Goal: Information Seeking & Learning: Compare options

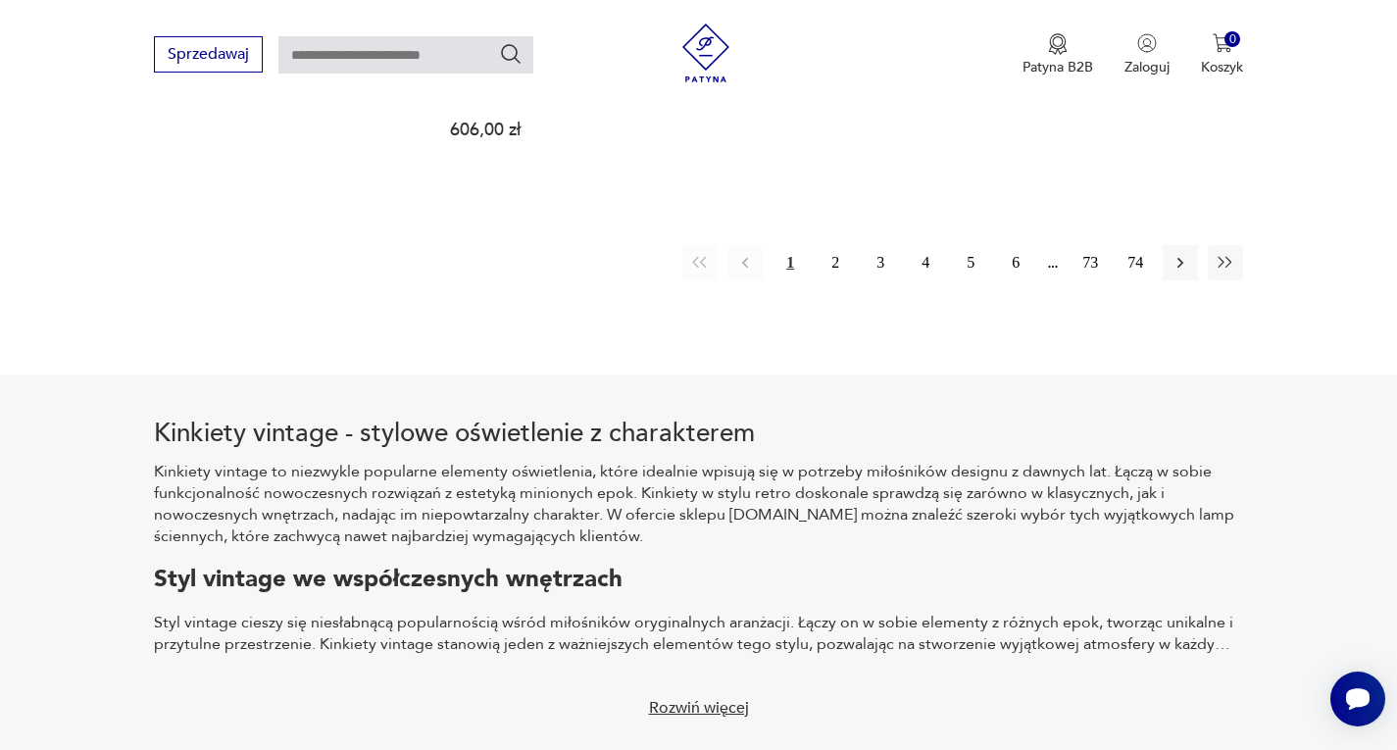
scroll to position [3068, 0]
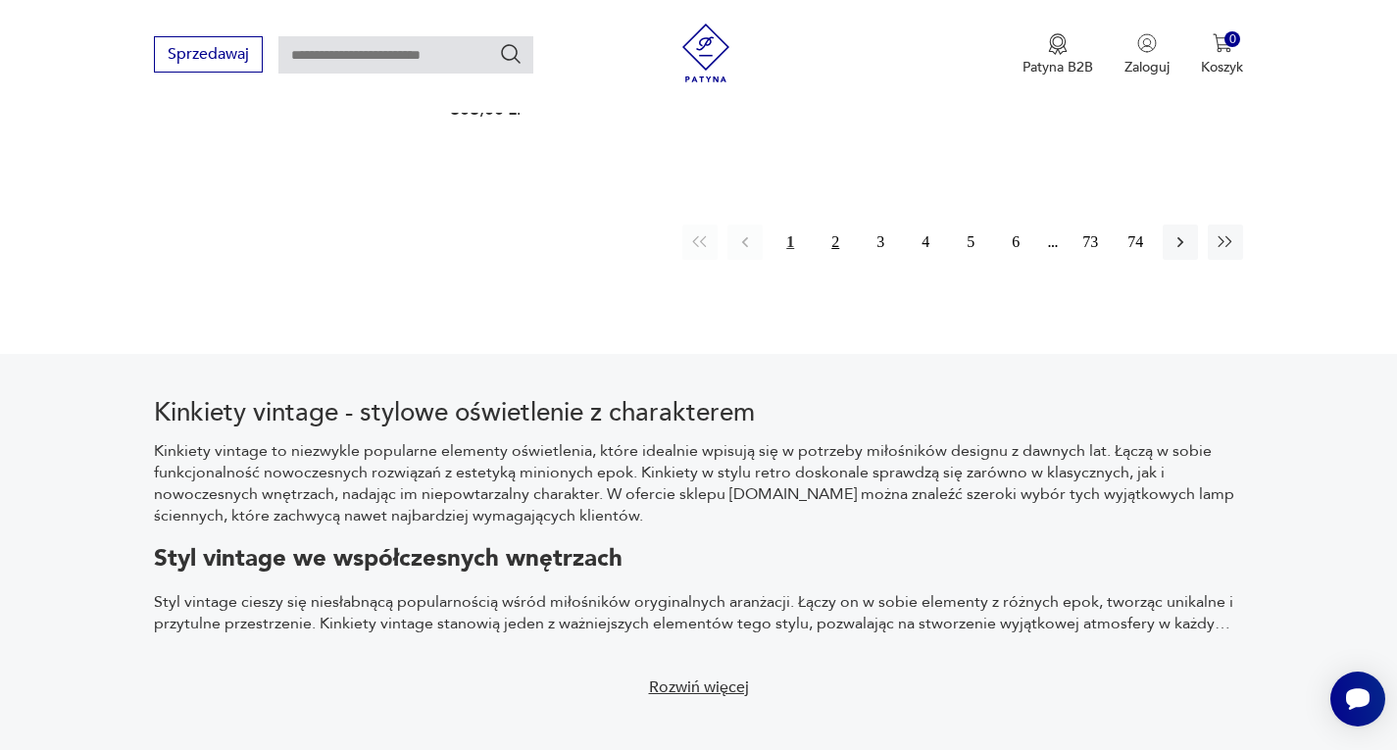
click at [843, 247] on button "2" at bounding box center [835, 241] width 35 height 35
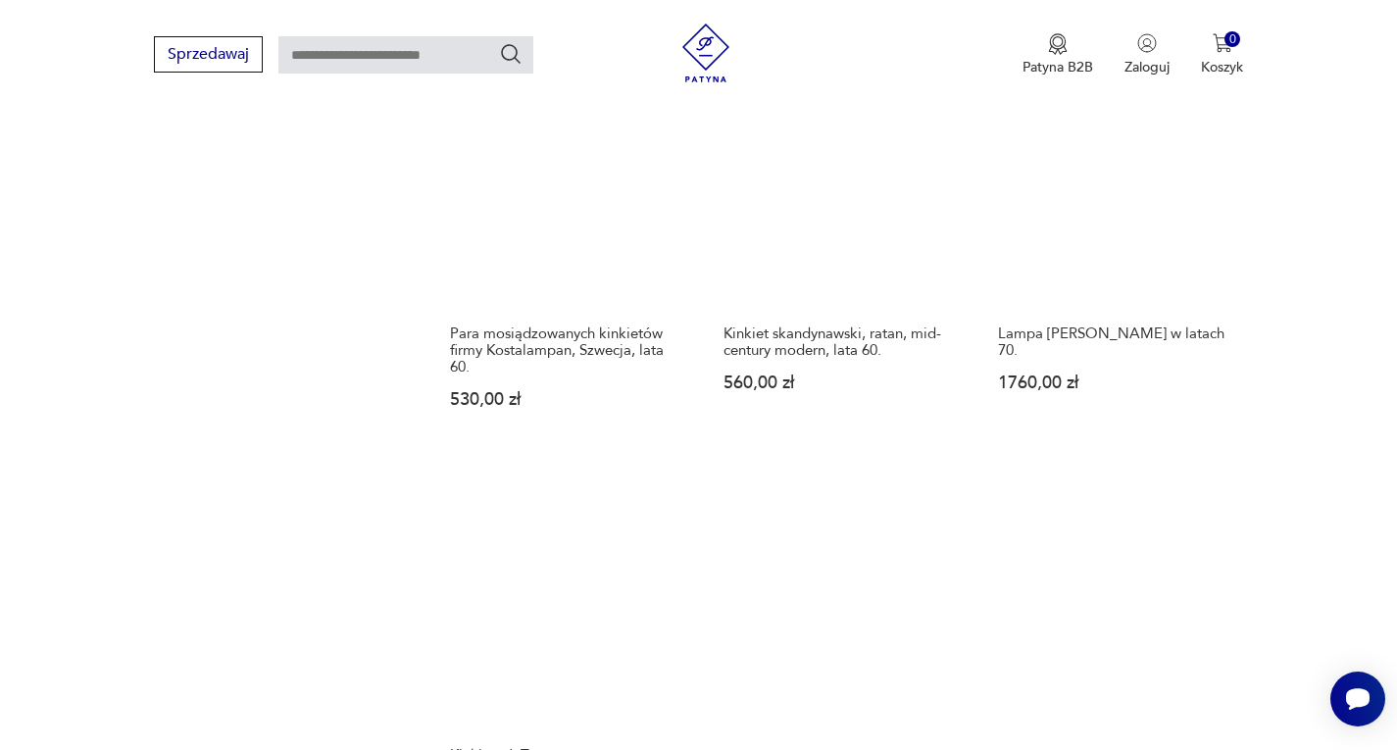
scroll to position [2815, 0]
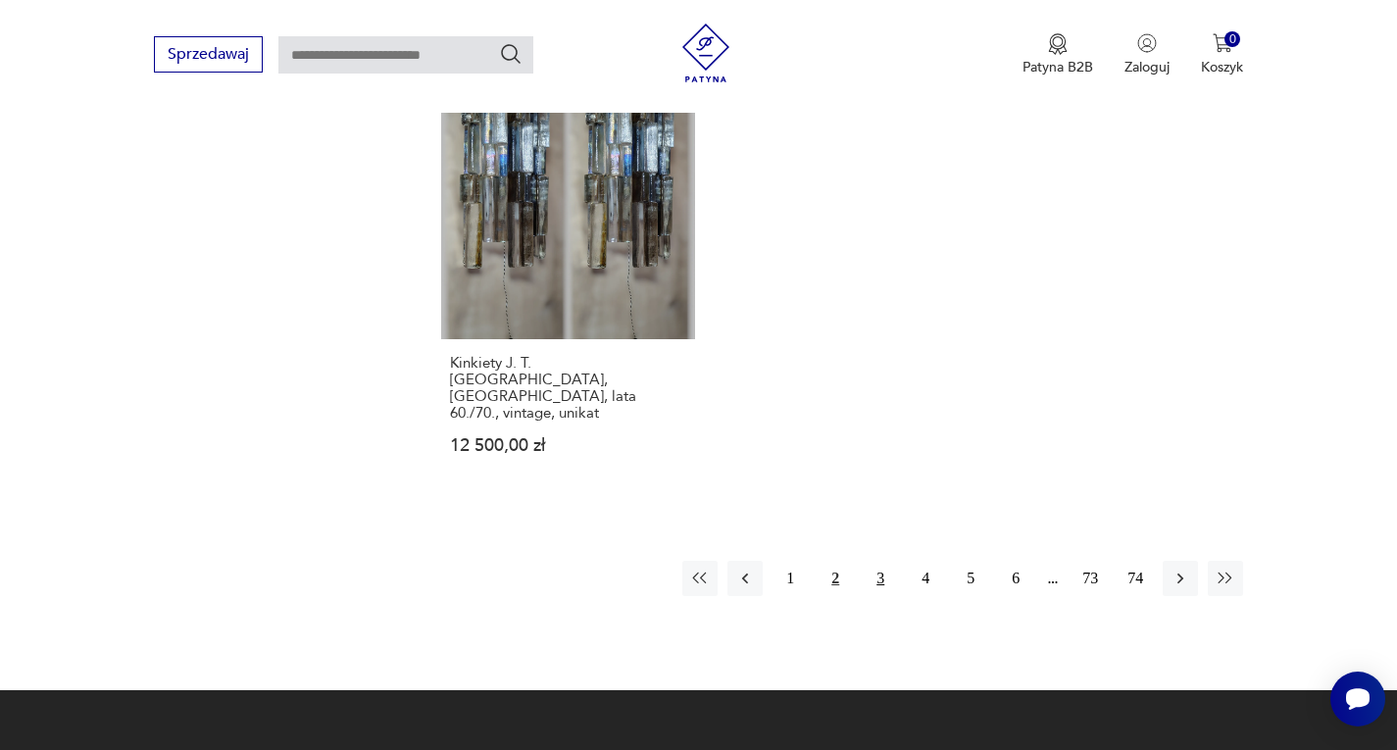
click at [882, 561] on button "3" at bounding box center [880, 578] width 35 height 35
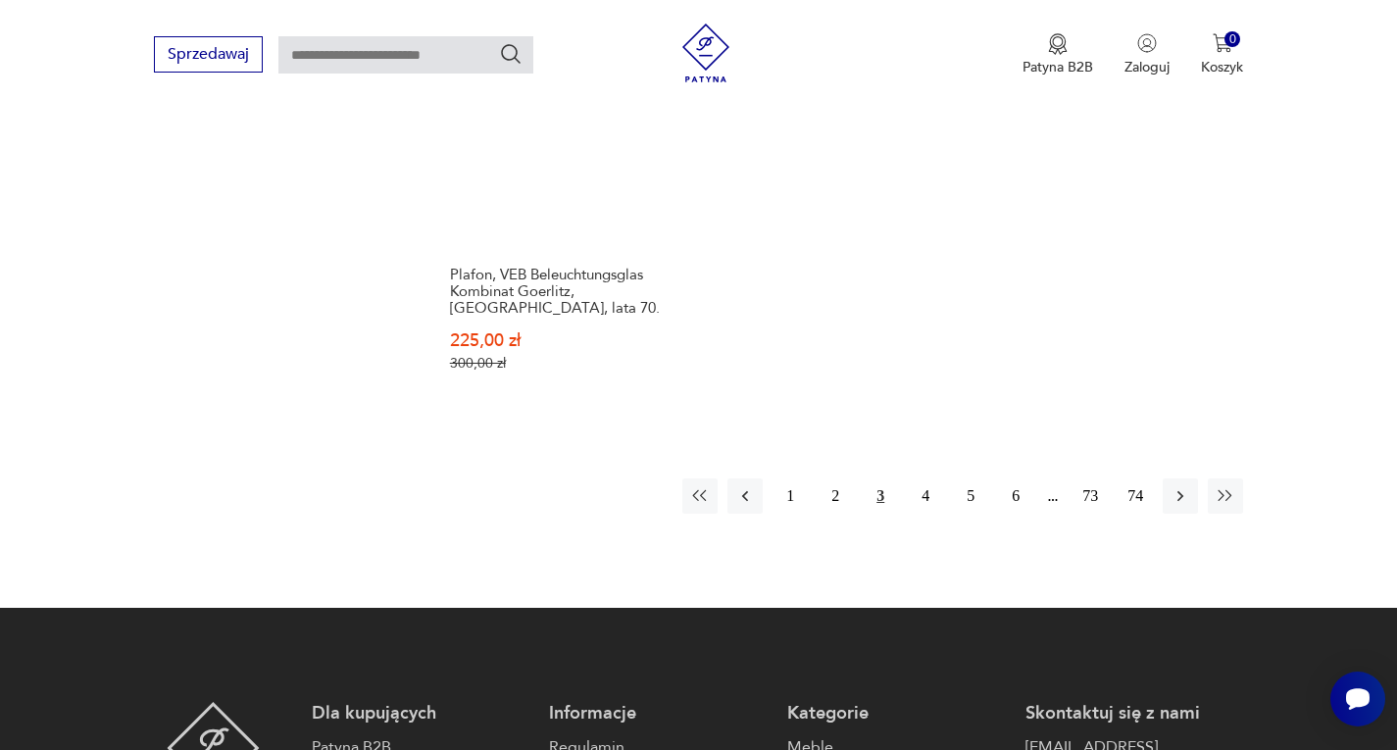
scroll to position [3011, 0]
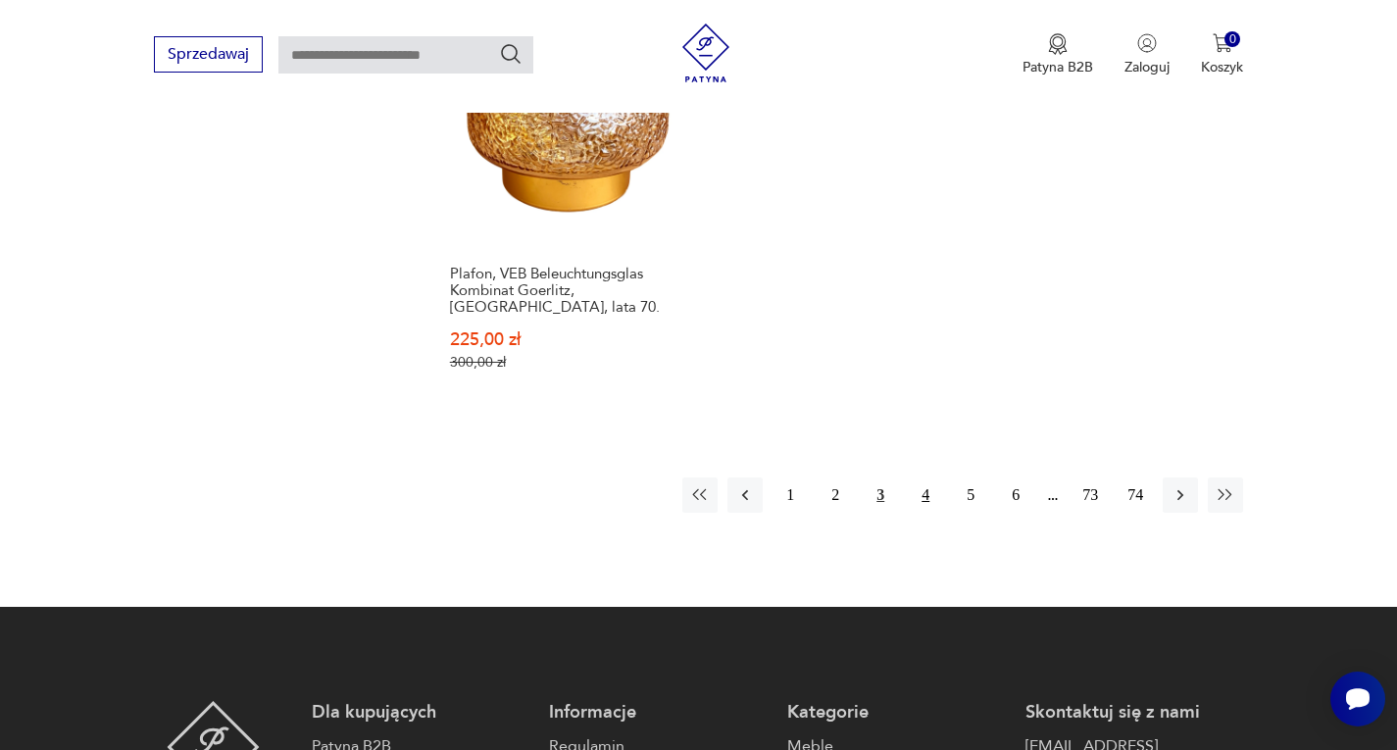
click at [927, 477] on button "4" at bounding box center [925, 494] width 35 height 35
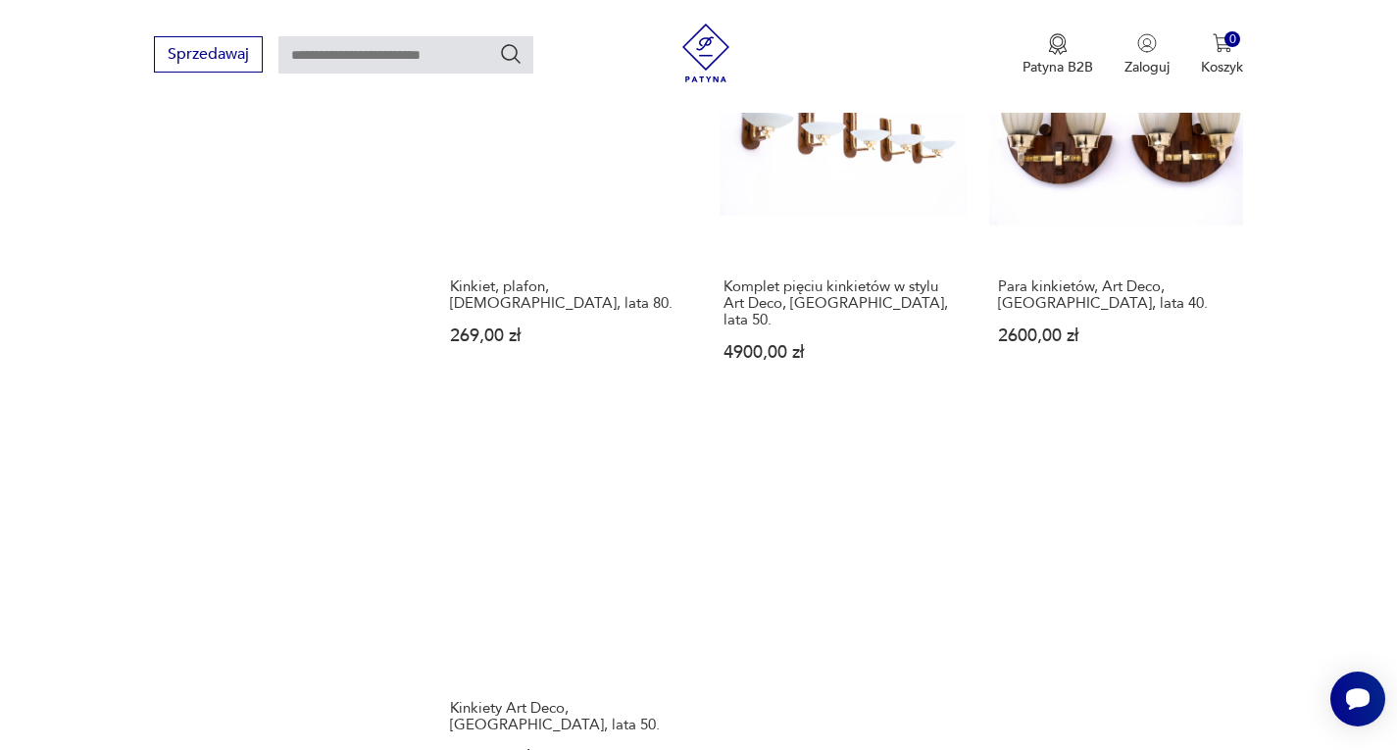
scroll to position [2717, 0]
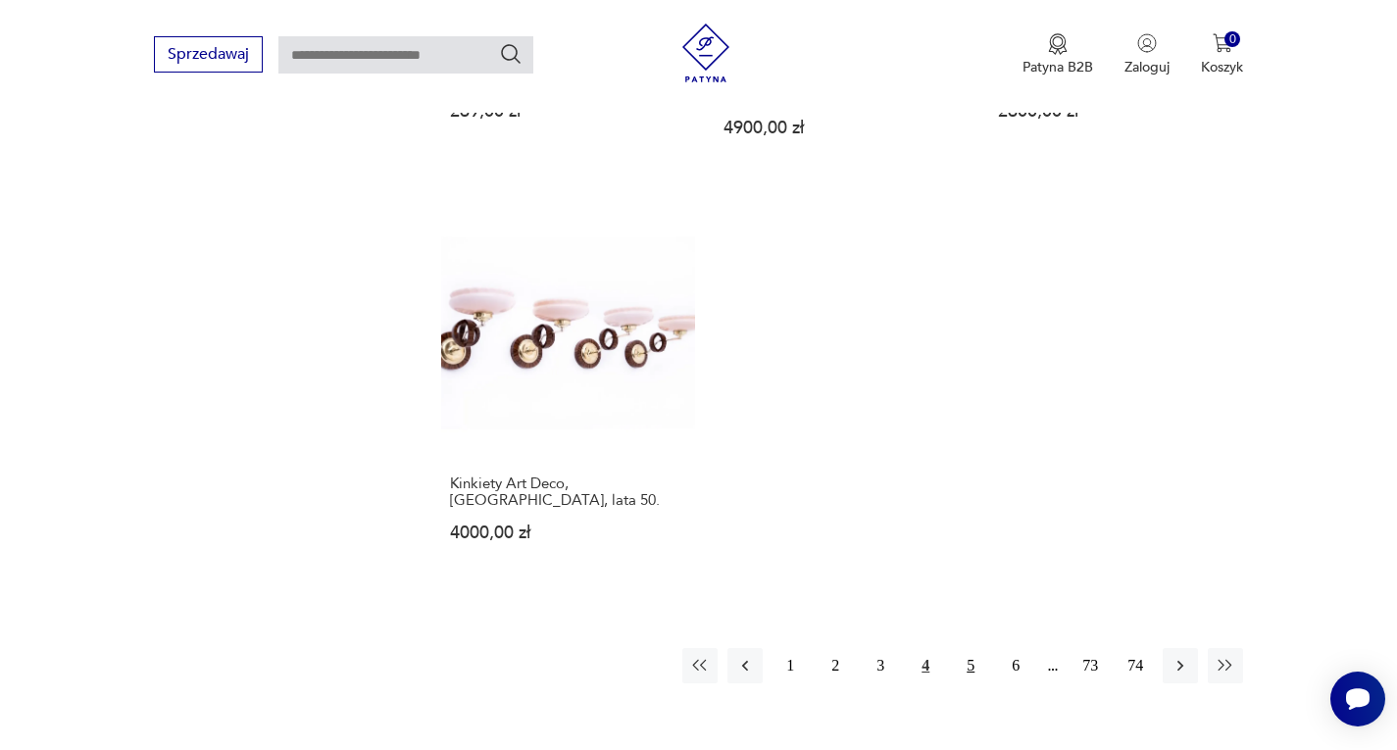
click at [975, 648] on button "5" at bounding box center [970, 665] width 35 height 35
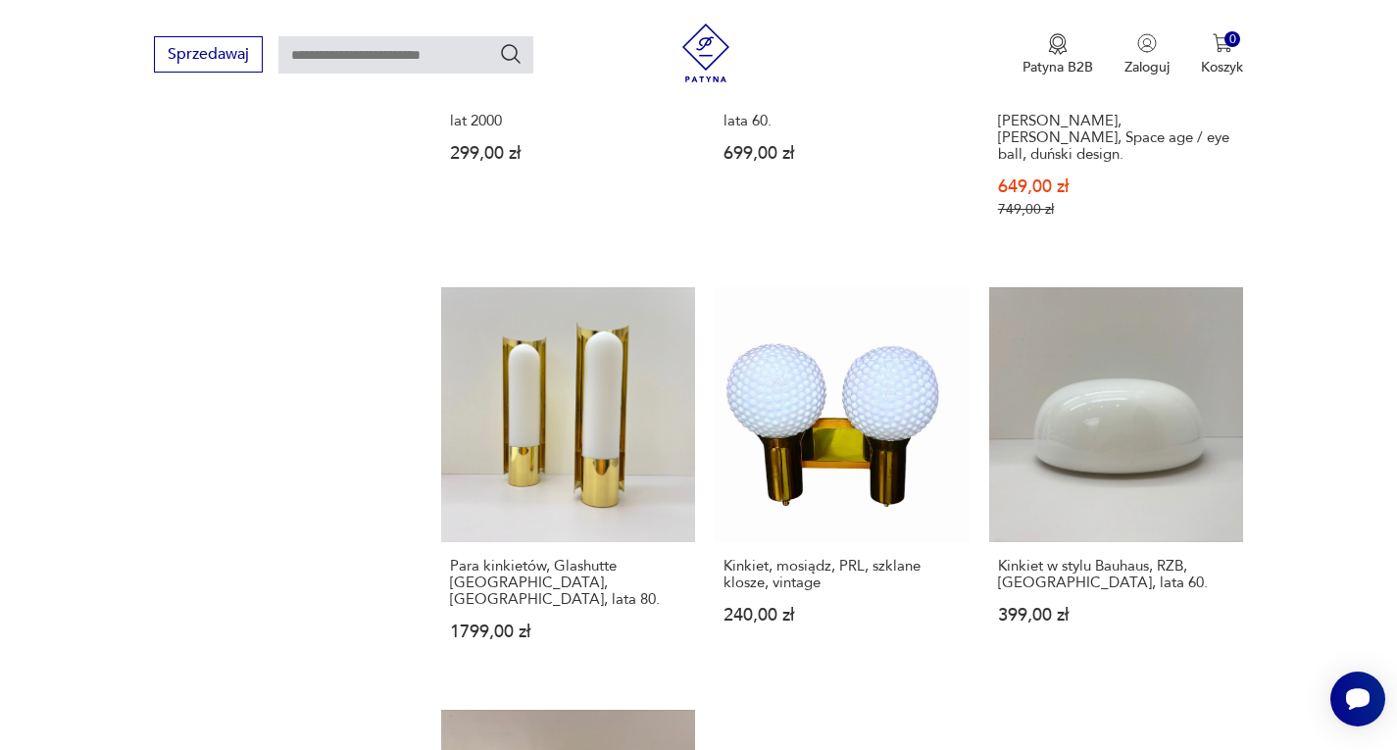
scroll to position [2815, 0]
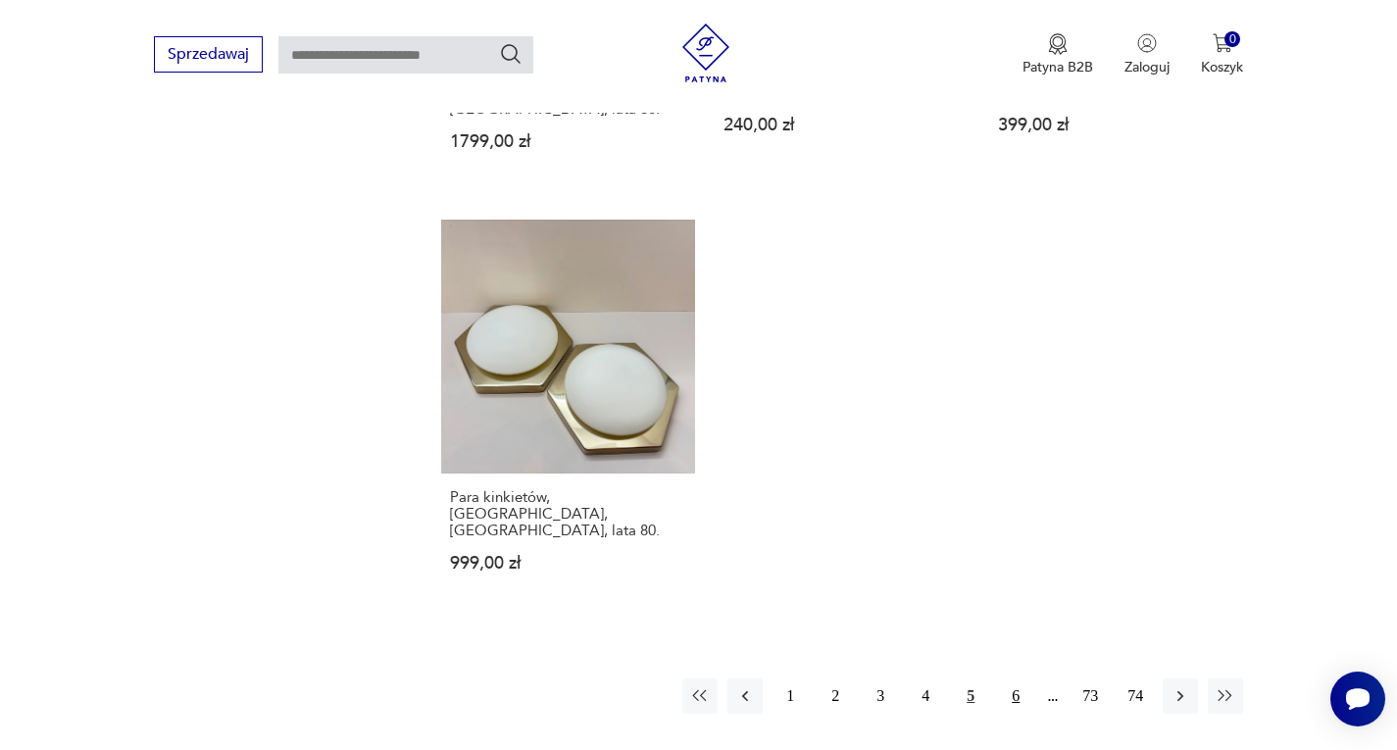
click at [1019, 678] on button "6" at bounding box center [1015, 695] width 35 height 35
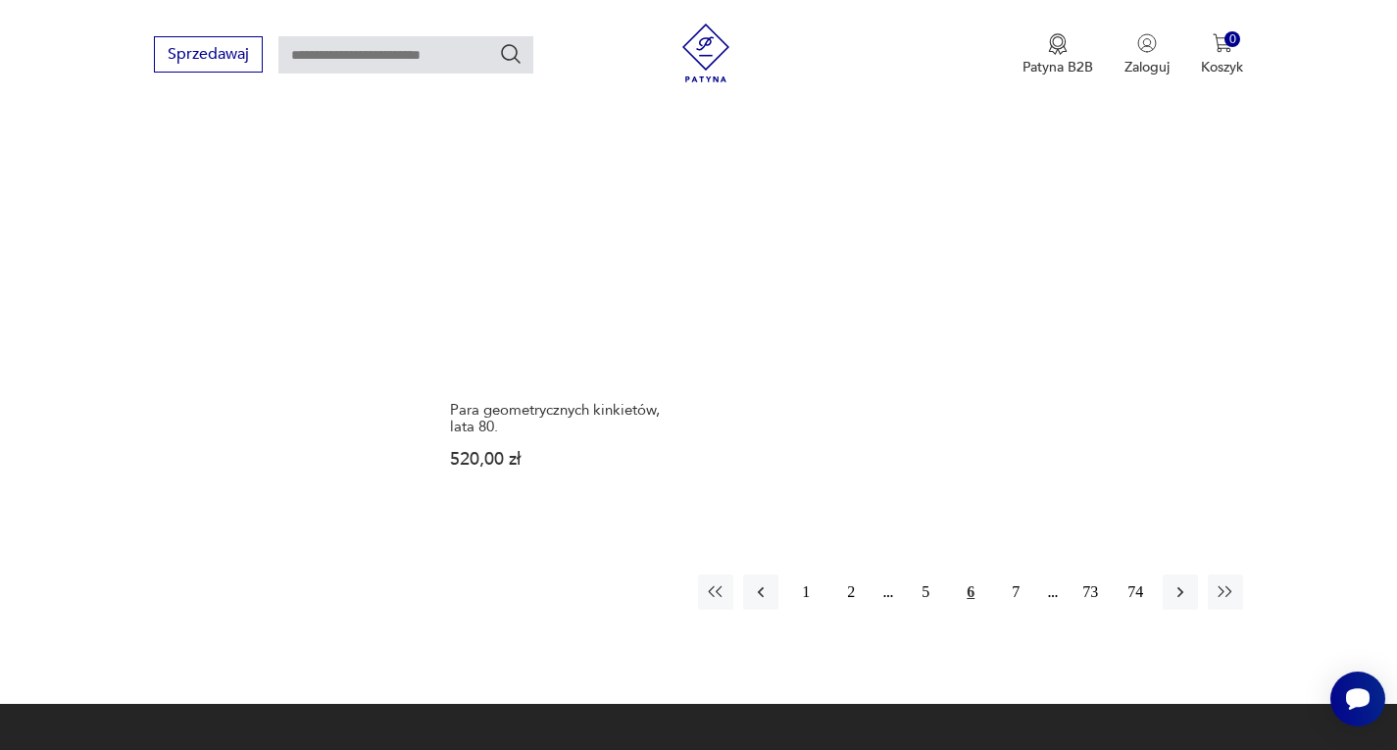
scroll to position [2815, 0]
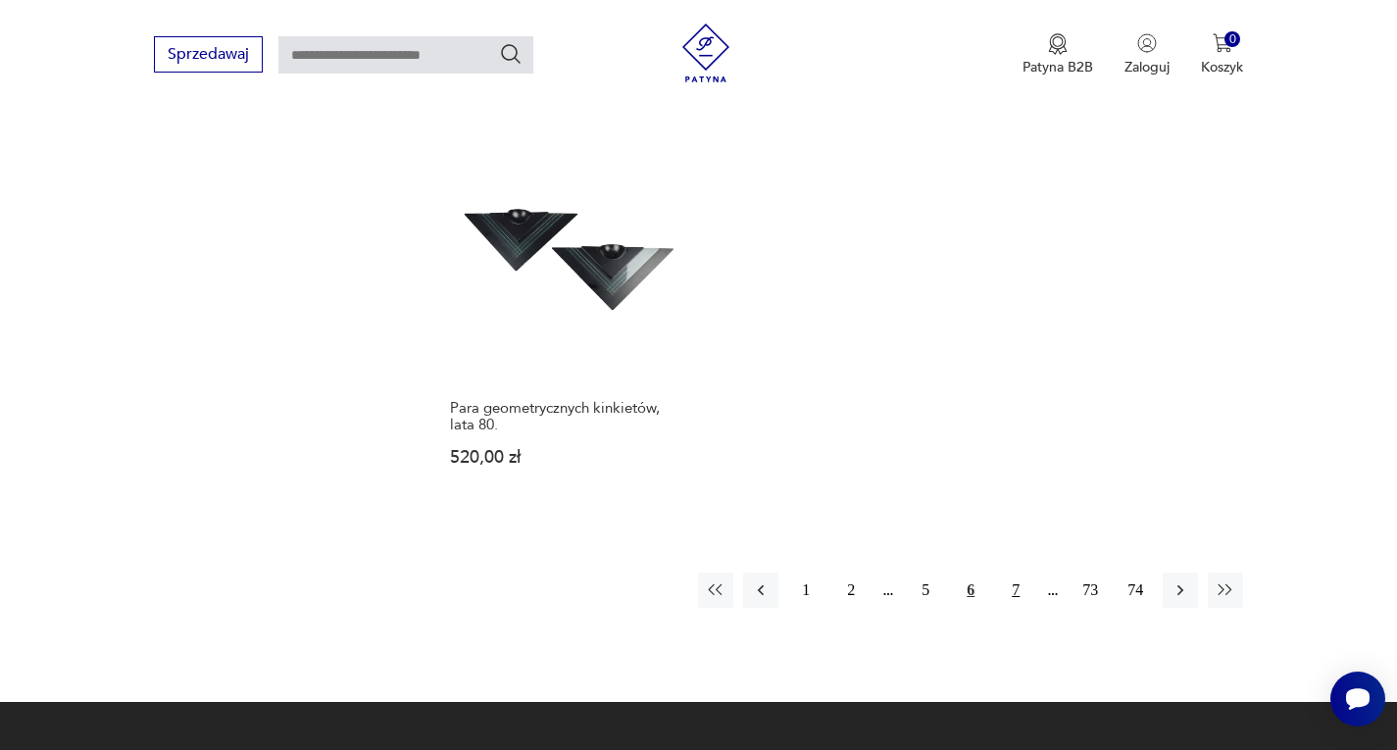
click at [1021, 572] on button "7" at bounding box center [1015, 589] width 35 height 35
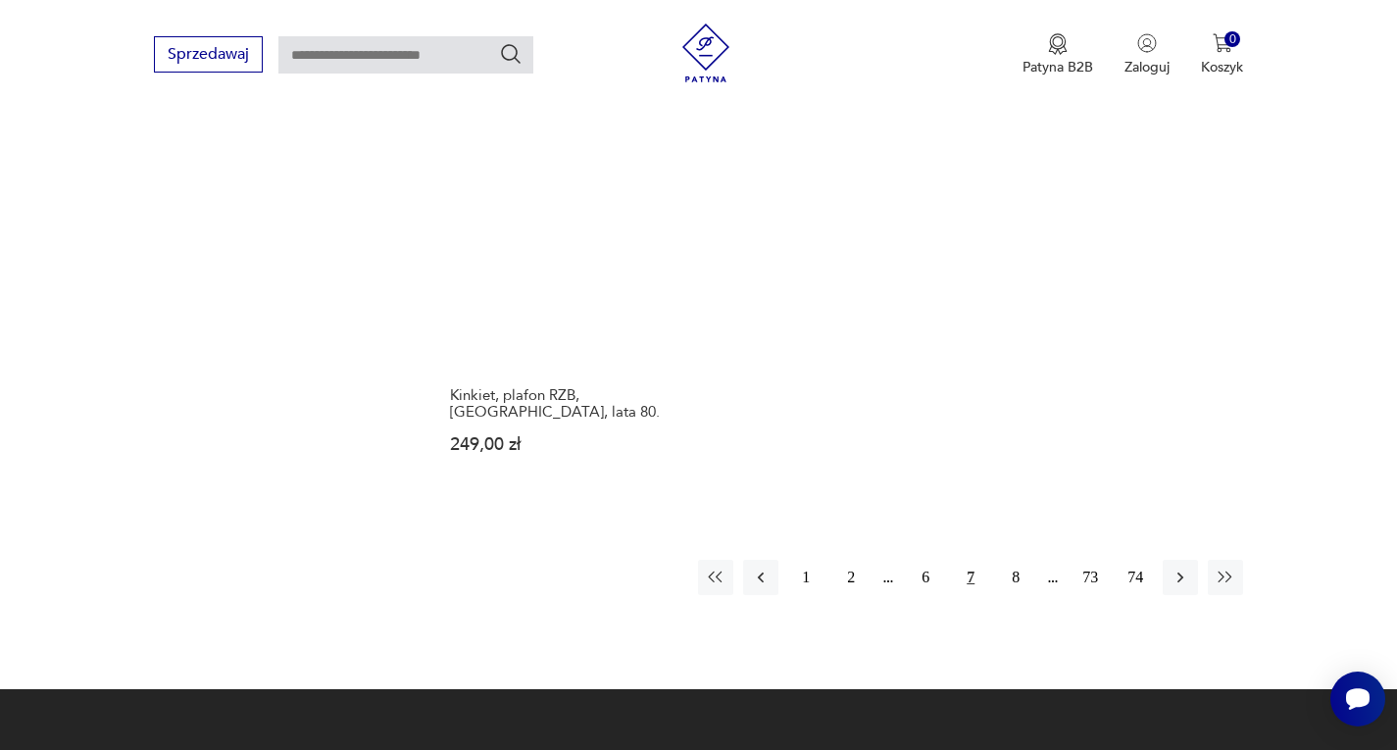
scroll to position [2913, 0]
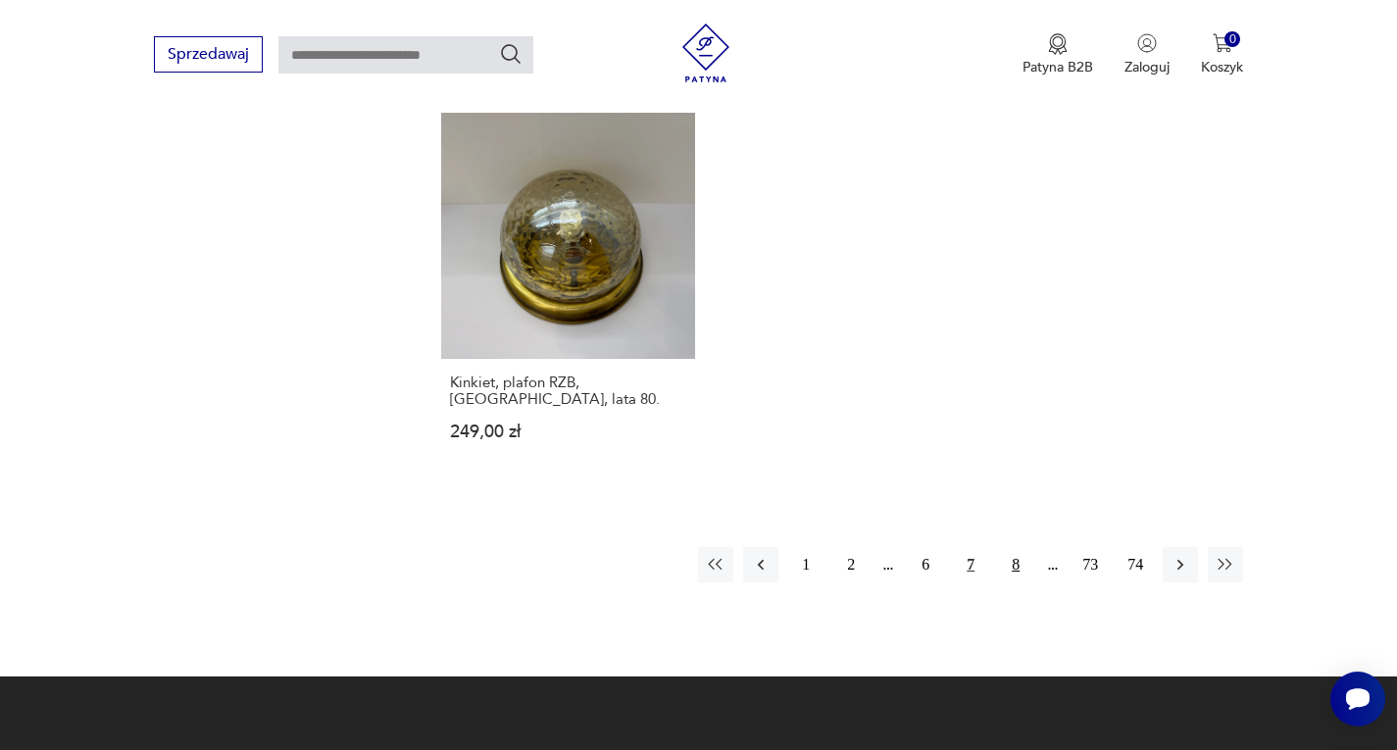
click at [1013, 547] on button "8" at bounding box center [1015, 564] width 35 height 35
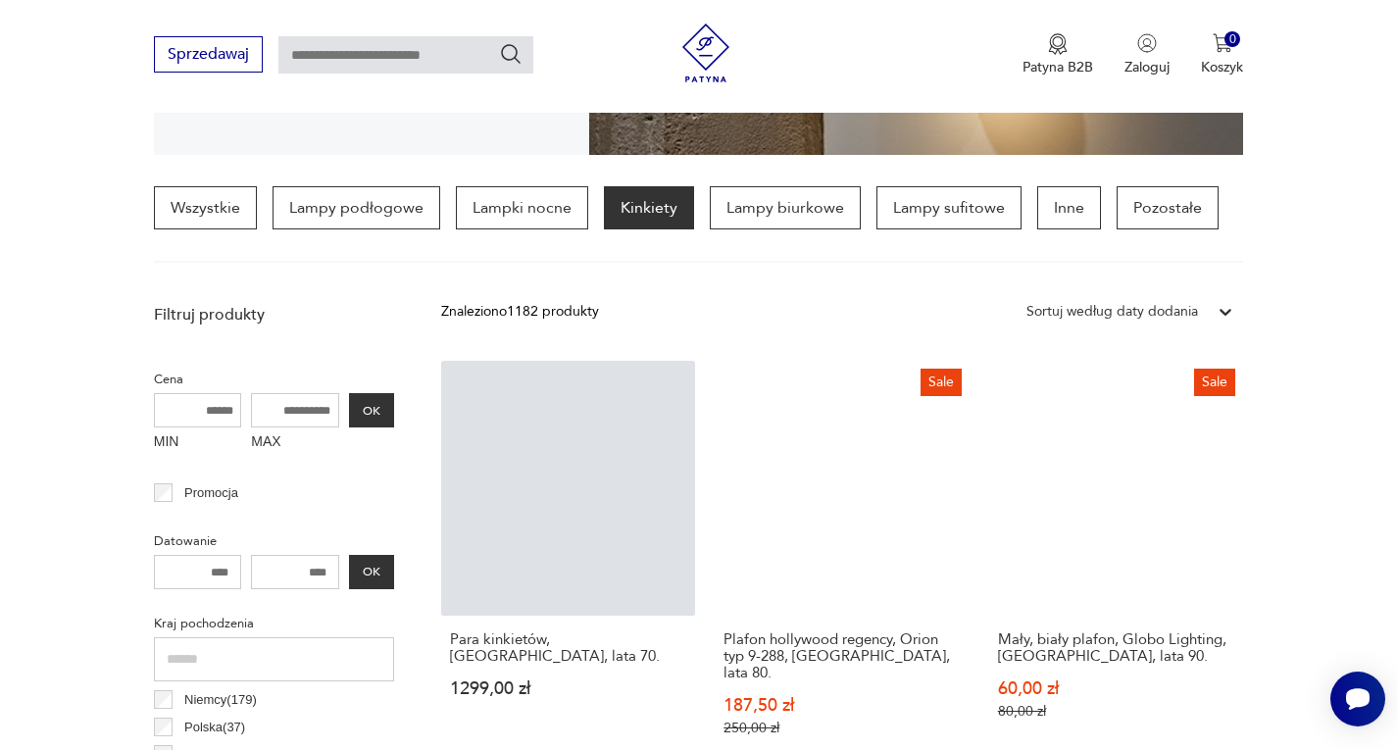
scroll to position [561, 0]
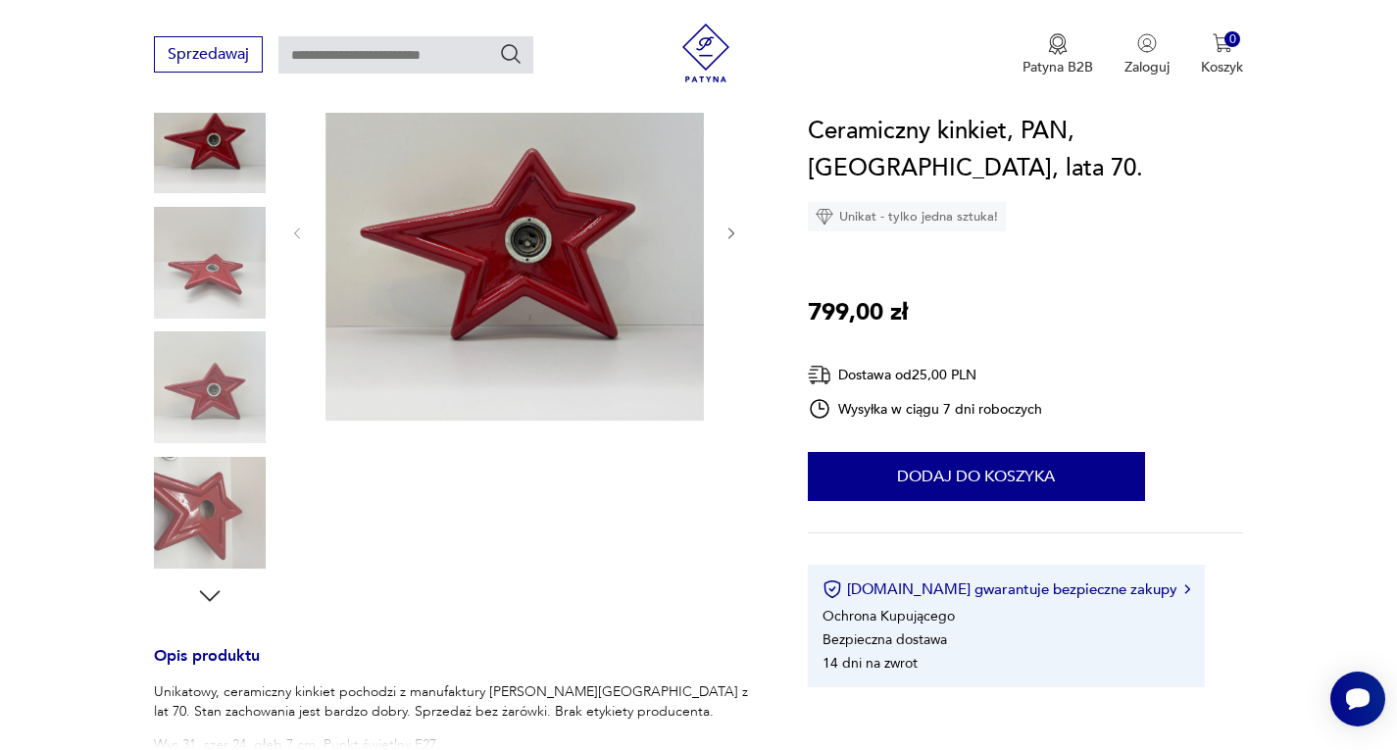
scroll to position [294, 0]
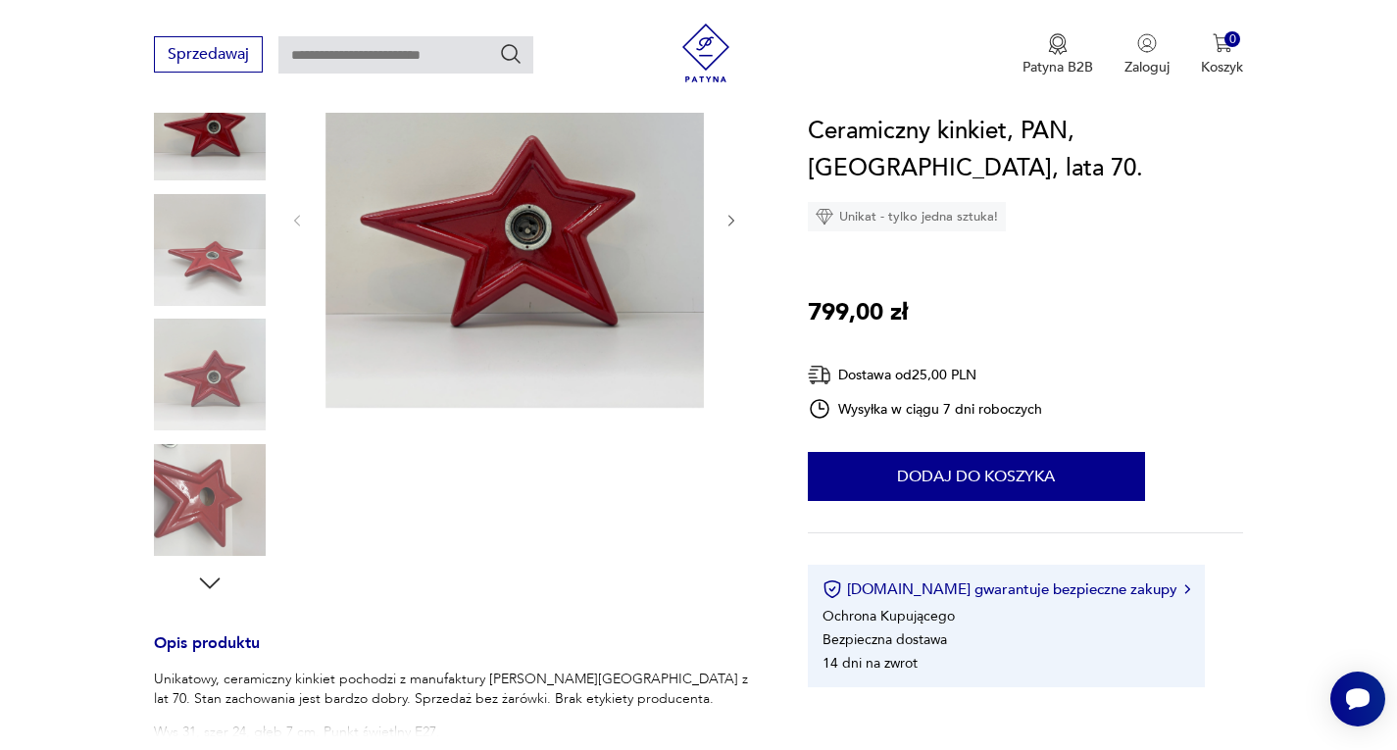
click at [218, 267] on img at bounding box center [210, 250] width 112 height 112
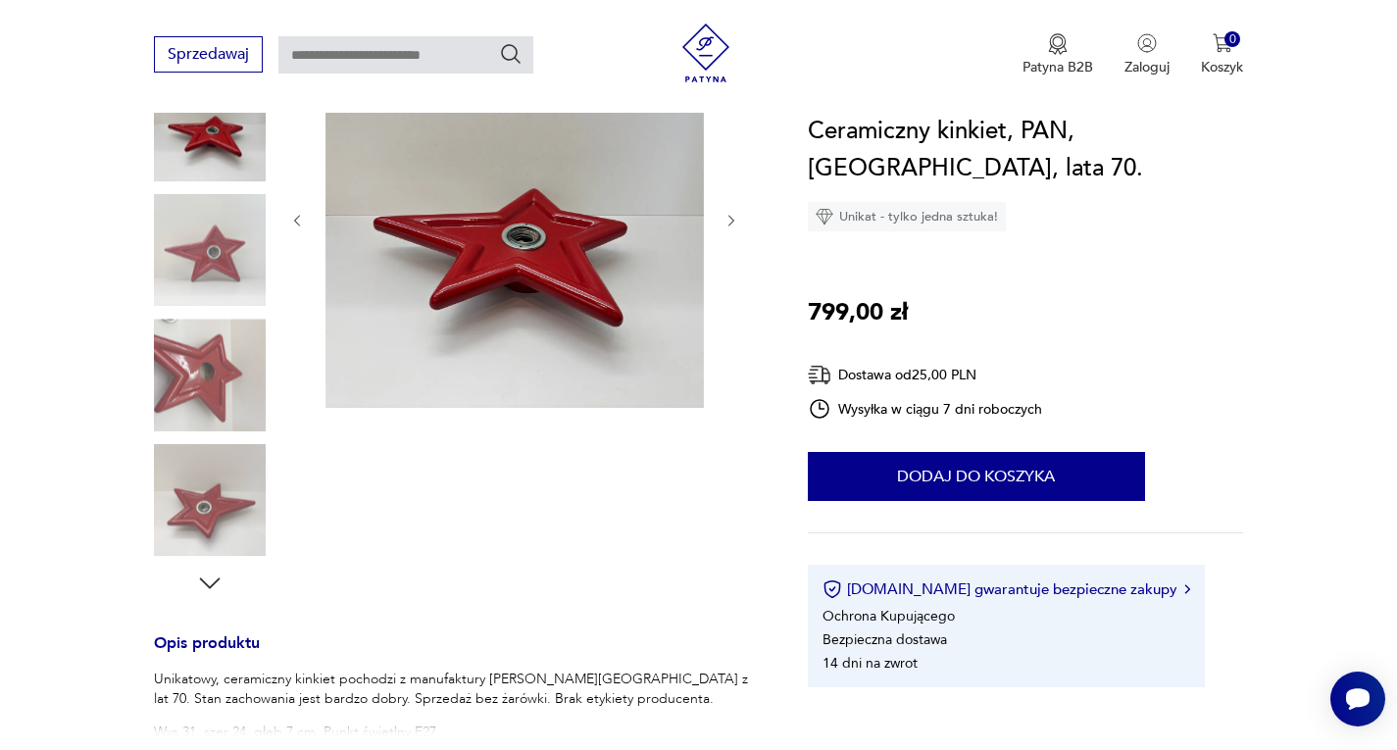
click at [235, 367] on img at bounding box center [210, 375] width 112 height 112
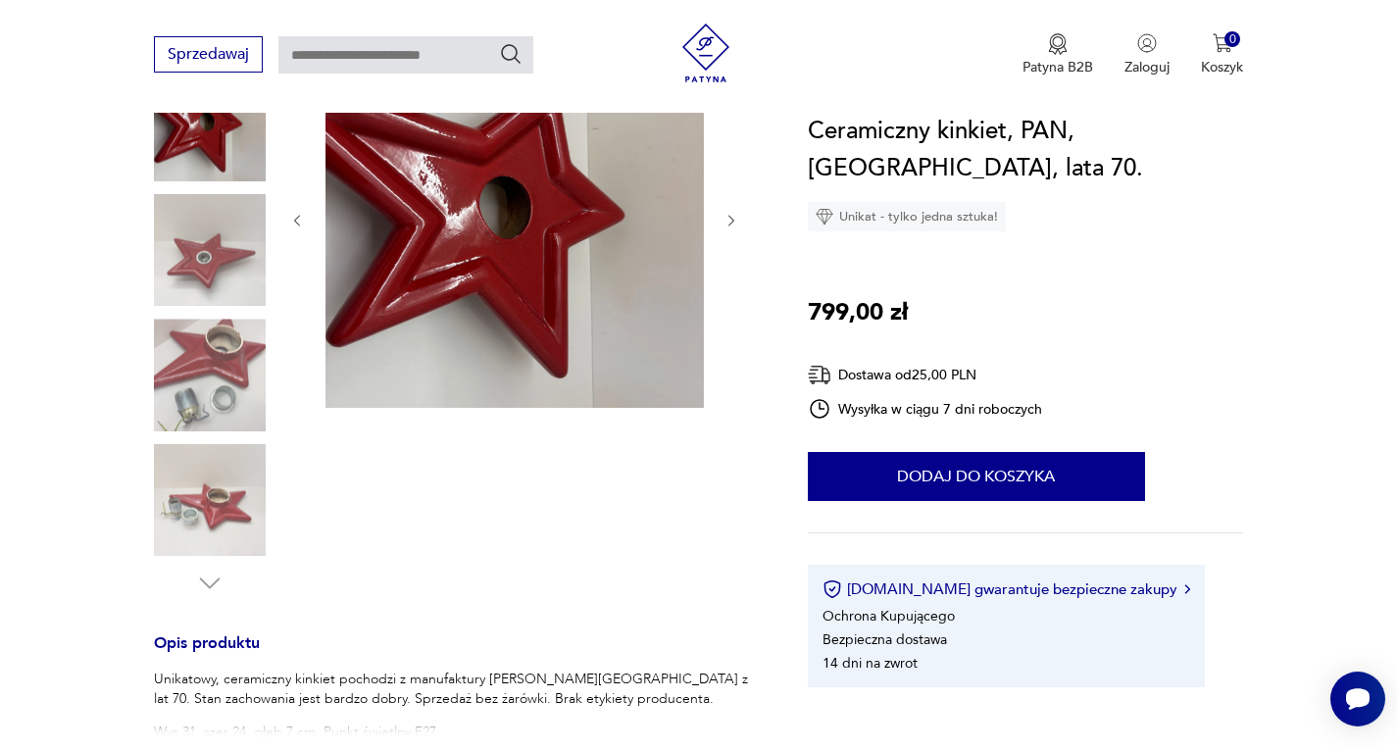
click at [197, 327] on img at bounding box center [210, 375] width 112 height 112
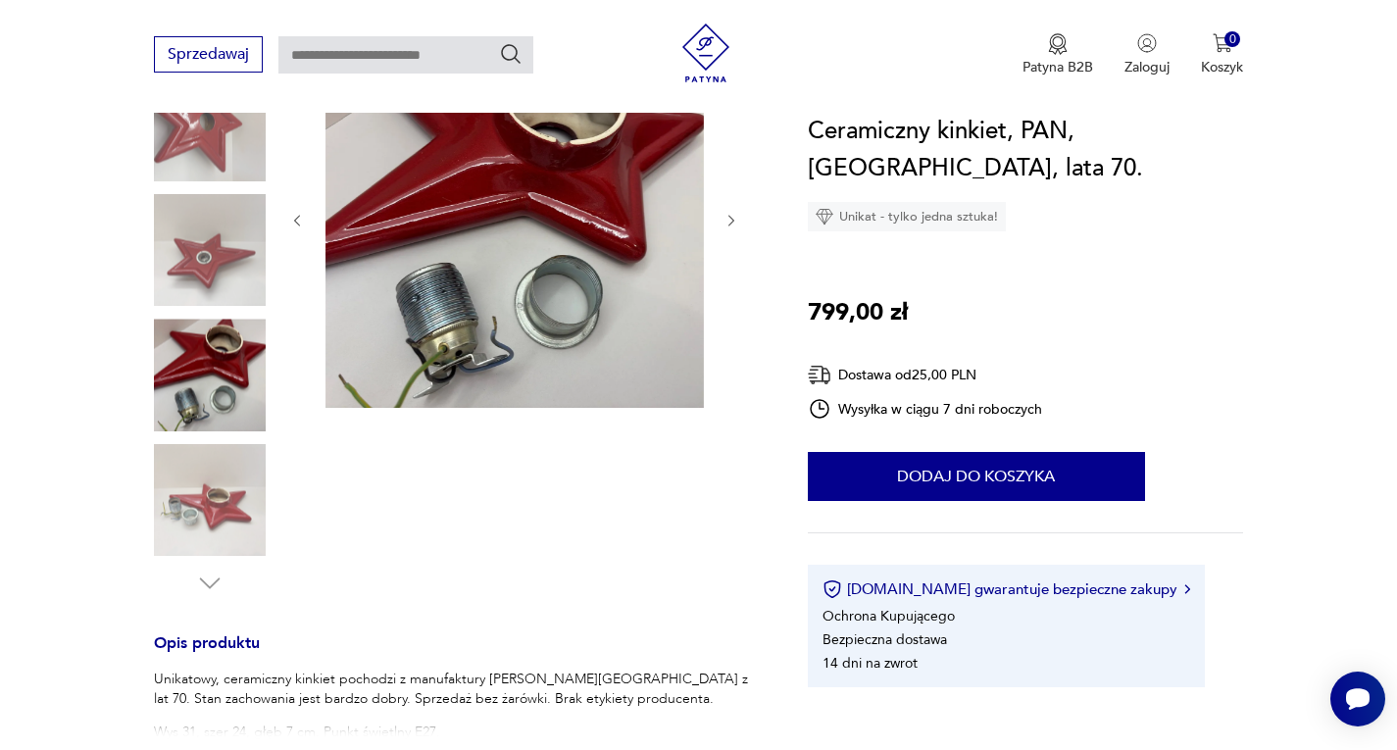
click at [195, 457] on img at bounding box center [210, 500] width 112 height 112
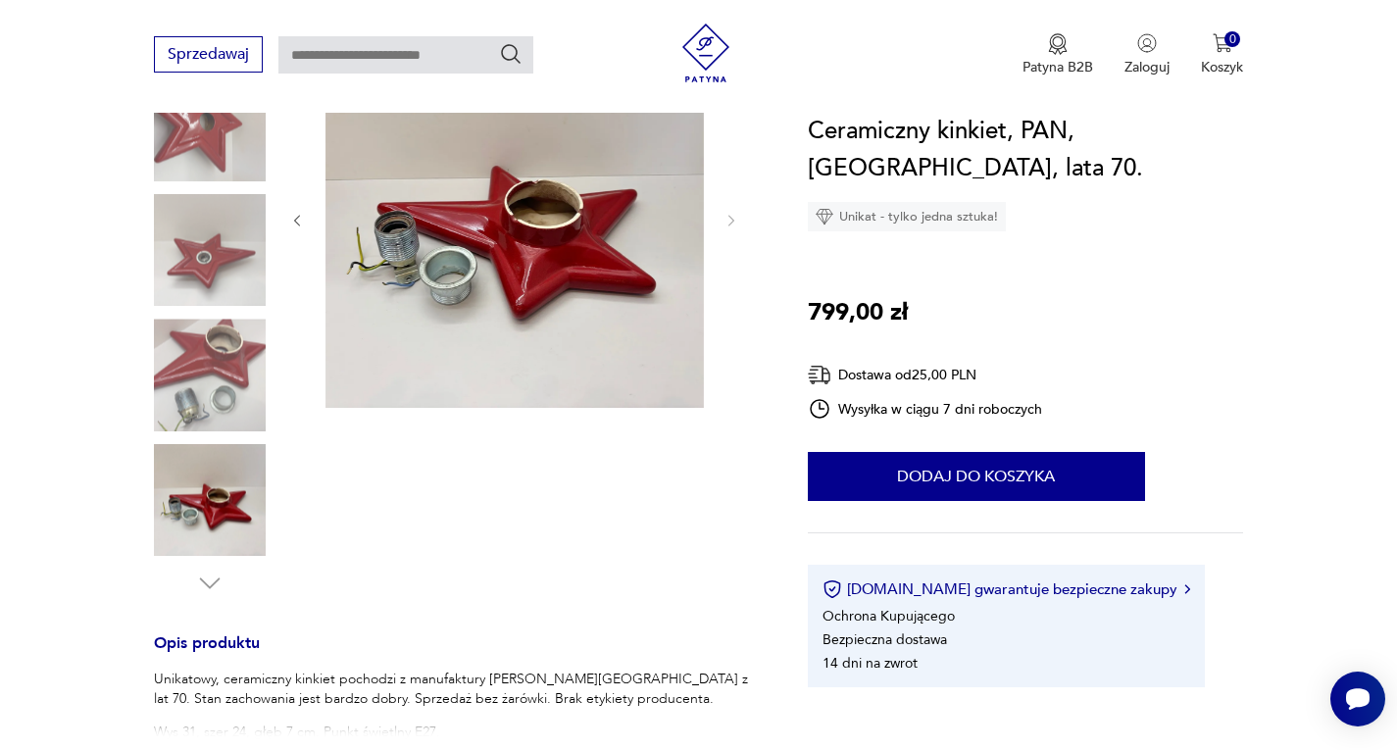
click at [194, 356] on img at bounding box center [210, 375] width 112 height 112
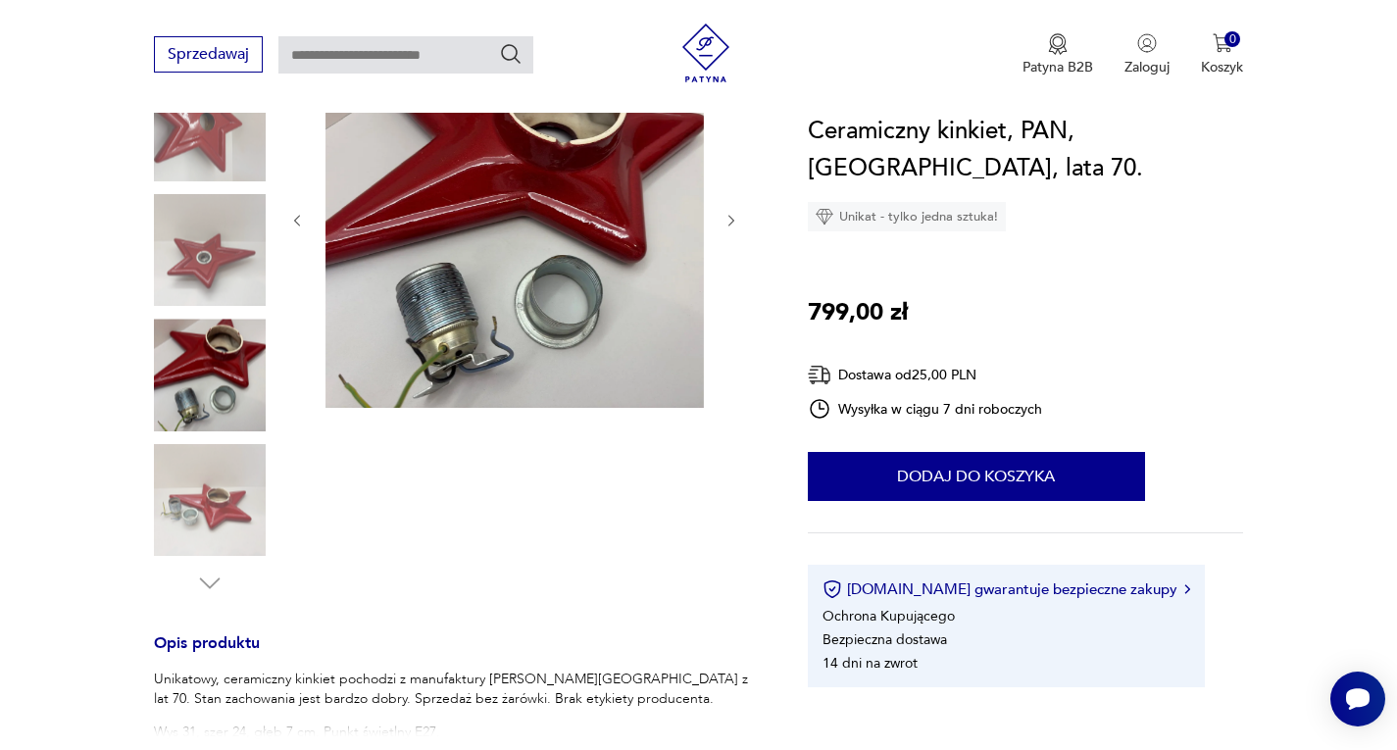
click at [232, 261] on img at bounding box center [210, 250] width 112 height 112
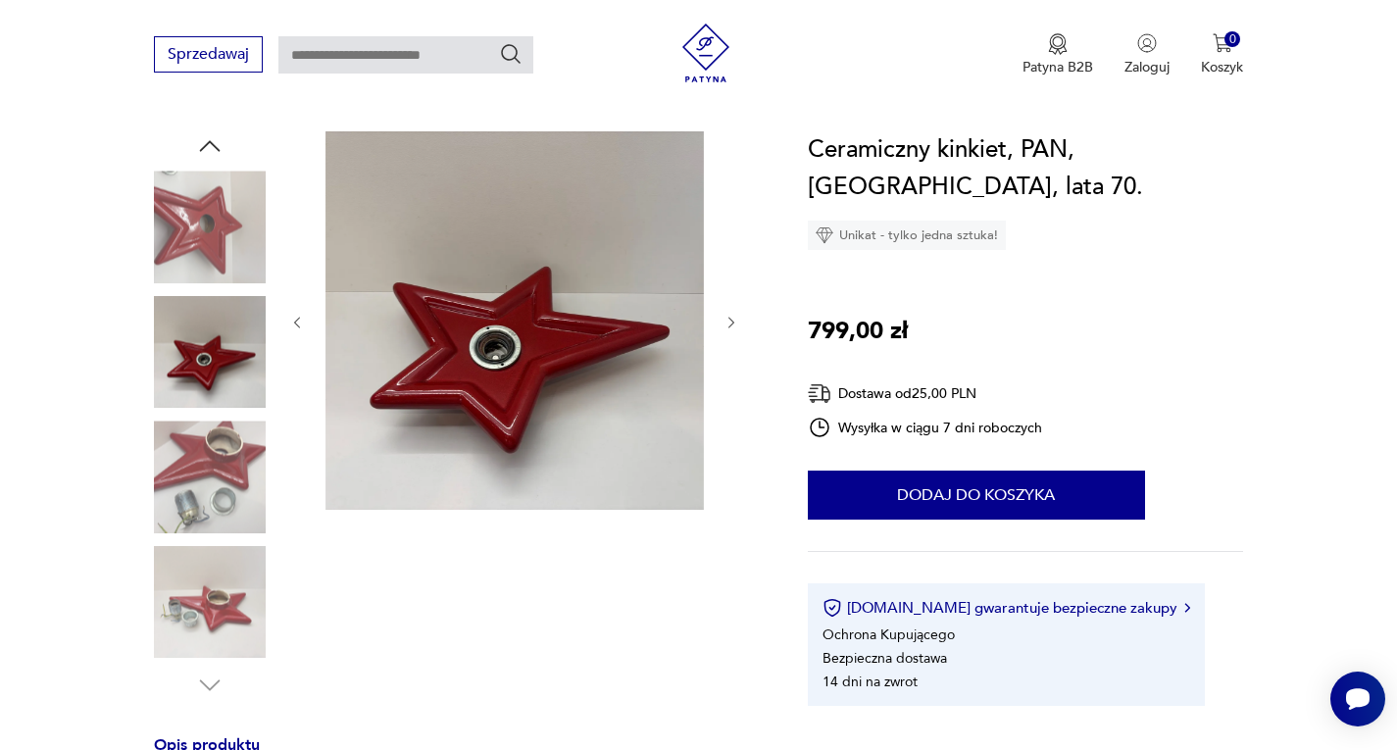
scroll to position [0, 0]
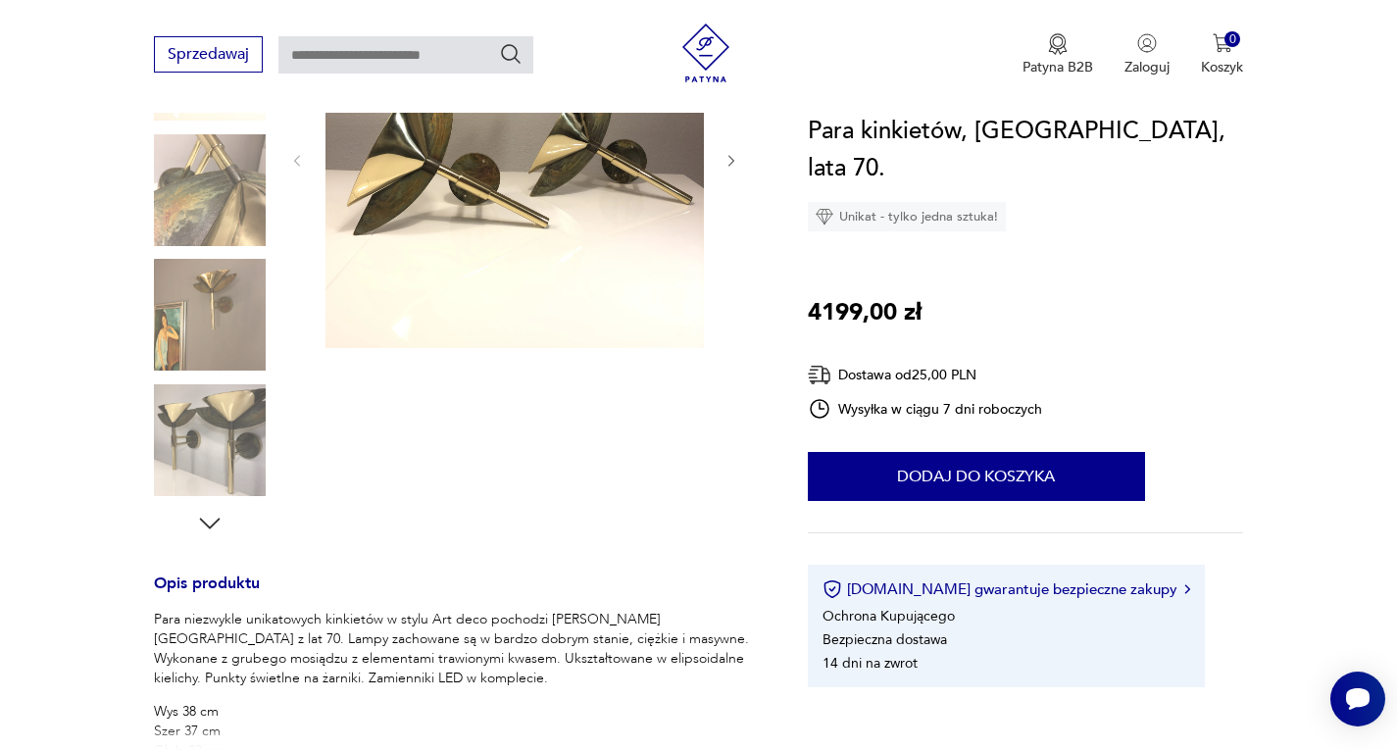
scroll to position [294, 0]
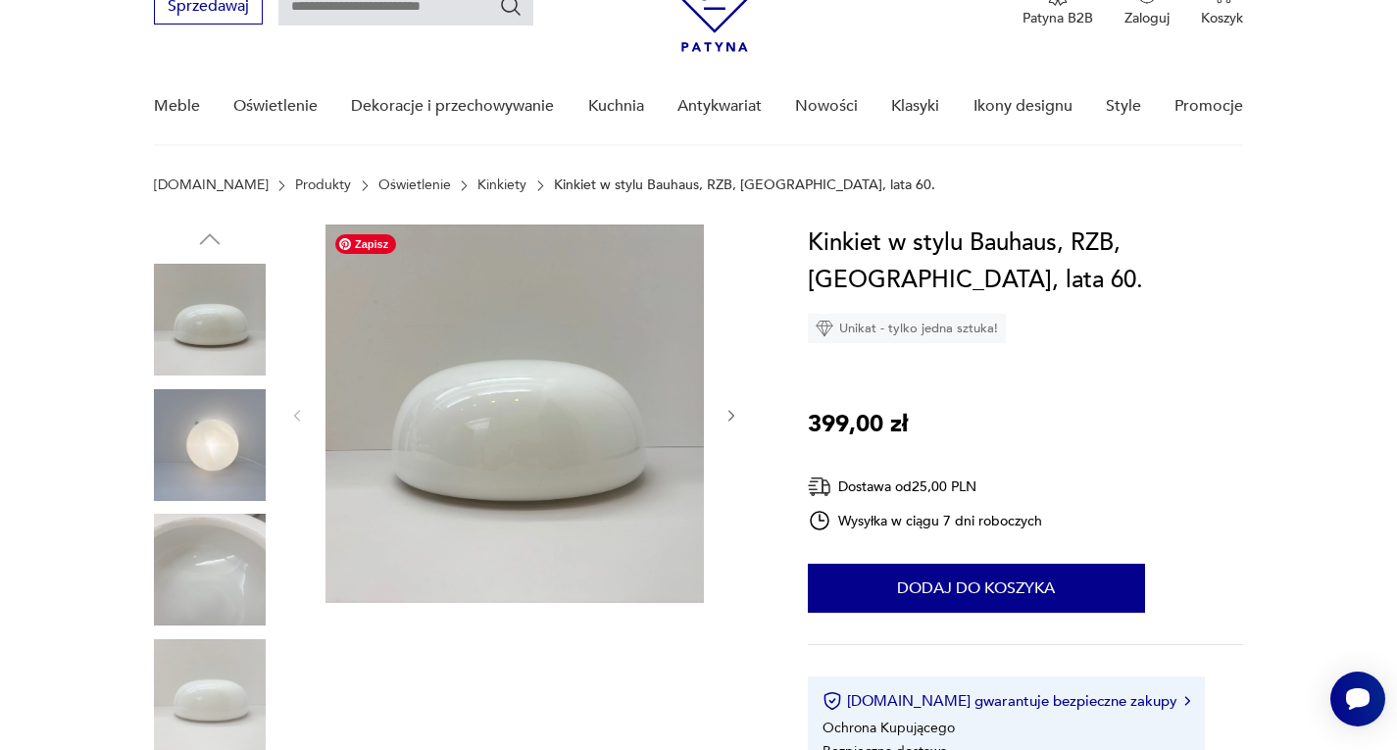
scroll to position [98, 0]
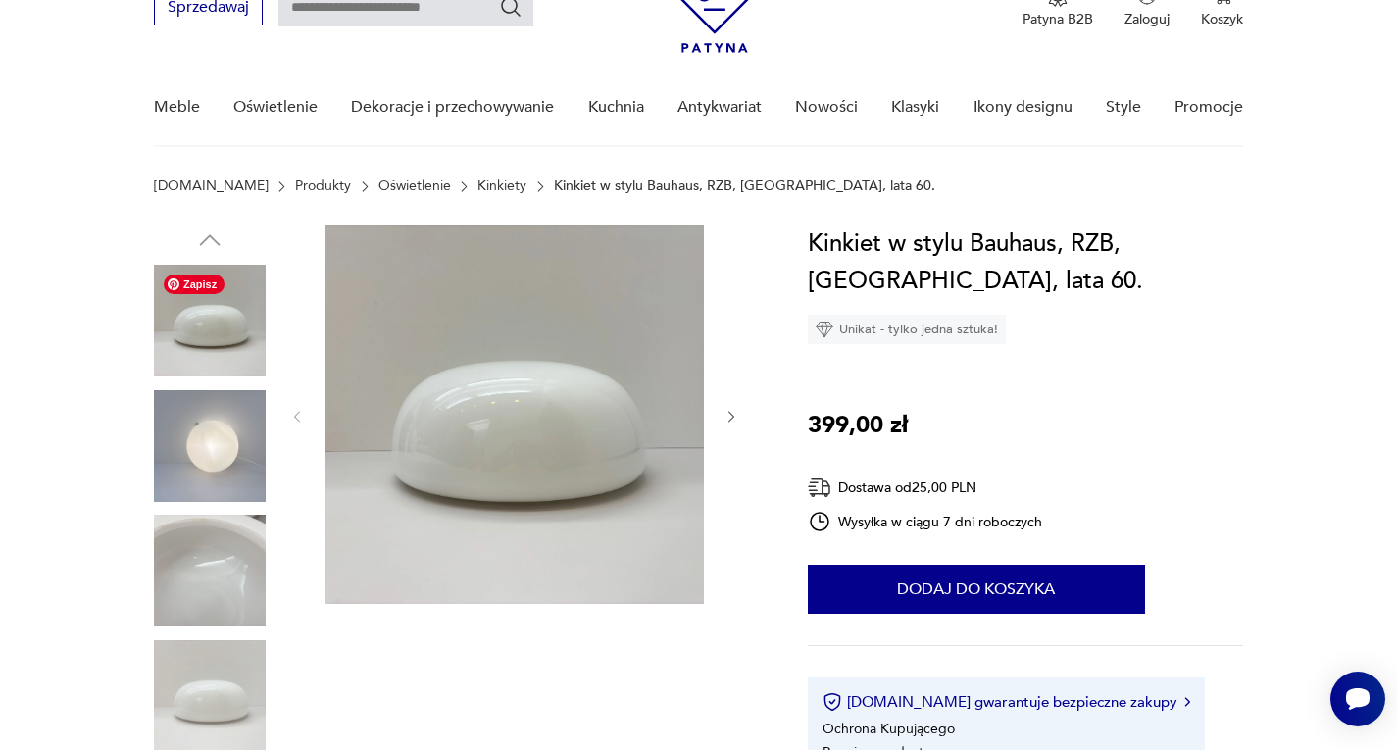
click at [187, 339] on img at bounding box center [210, 321] width 112 height 112
click at [238, 453] on img at bounding box center [210, 446] width 112 height 112
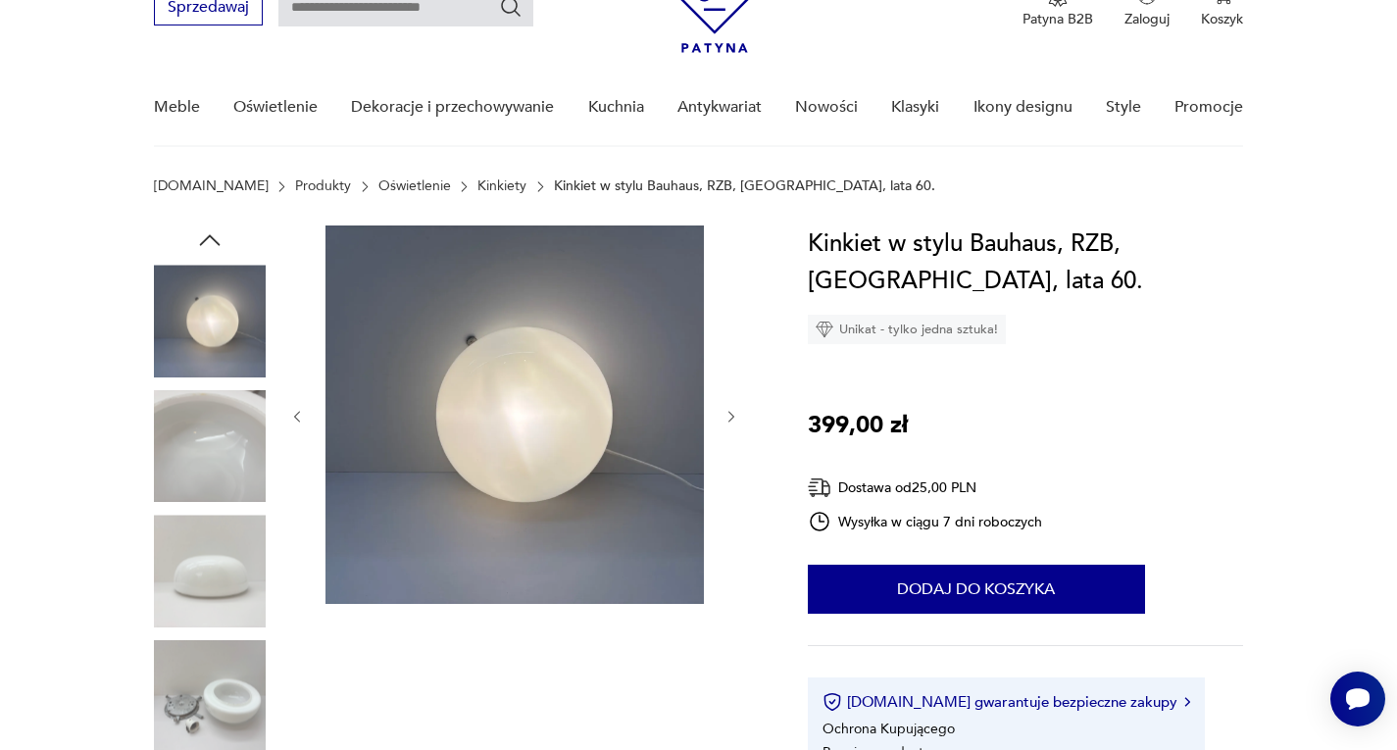
click at [221, 564] on img at bounding box center [210, 571] width 112 height 112
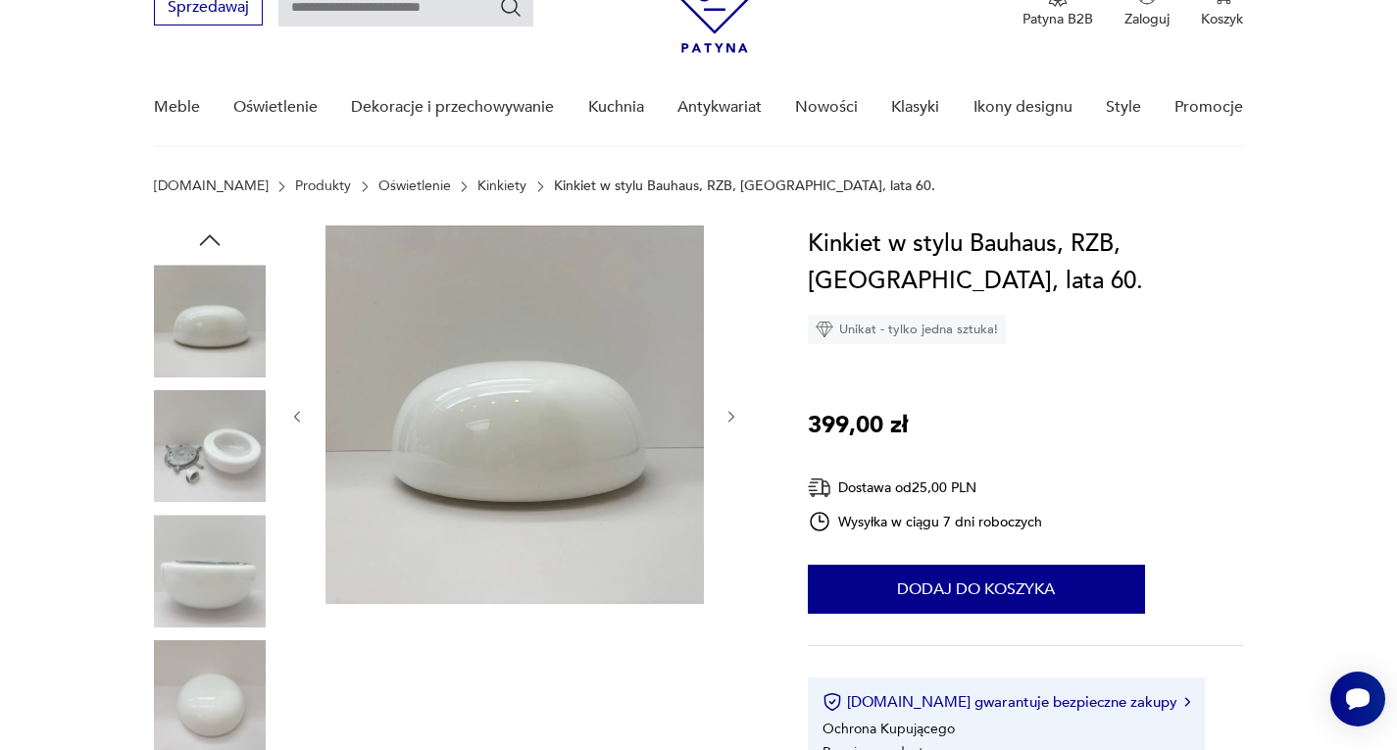
click at [223, 587] on img at bounding box center [210, 571] width 112 height 112
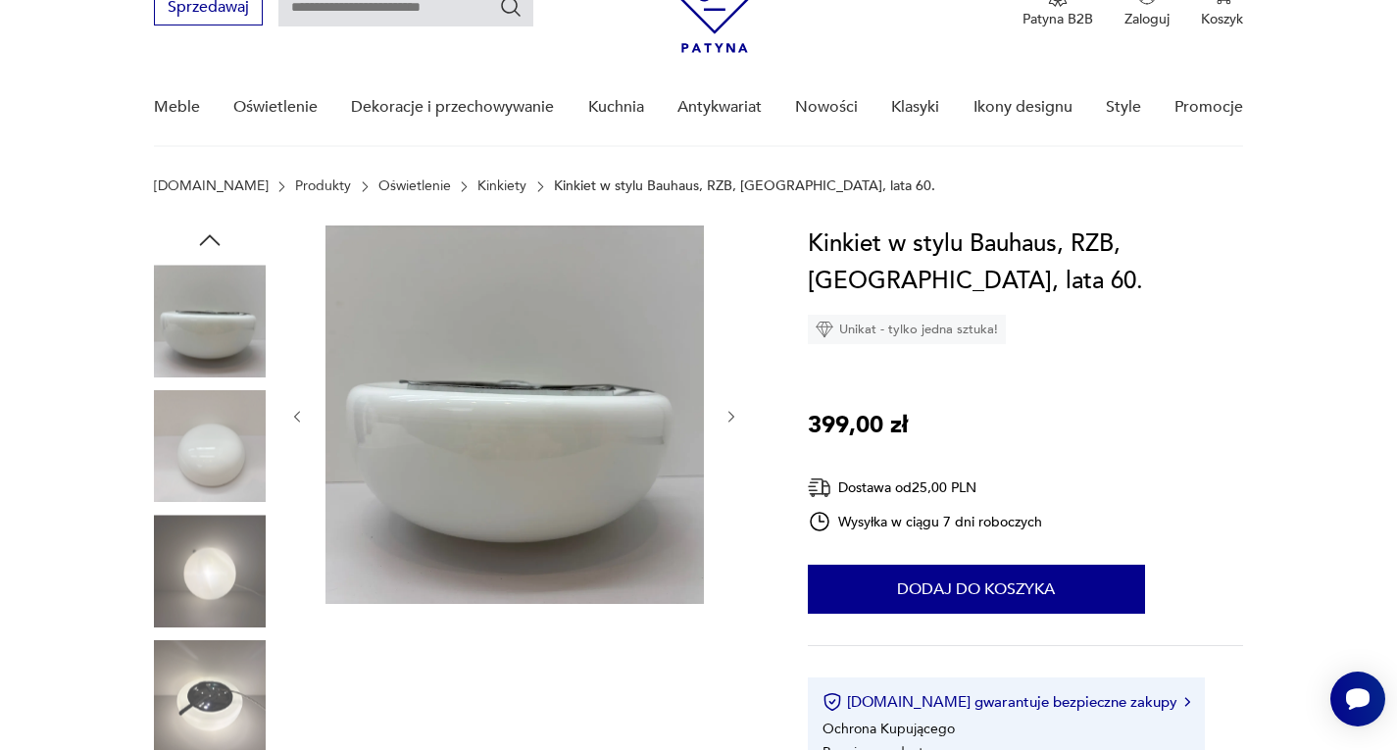
click at [200, 445] on img at bounding box center [210, 446] width 112 height 112
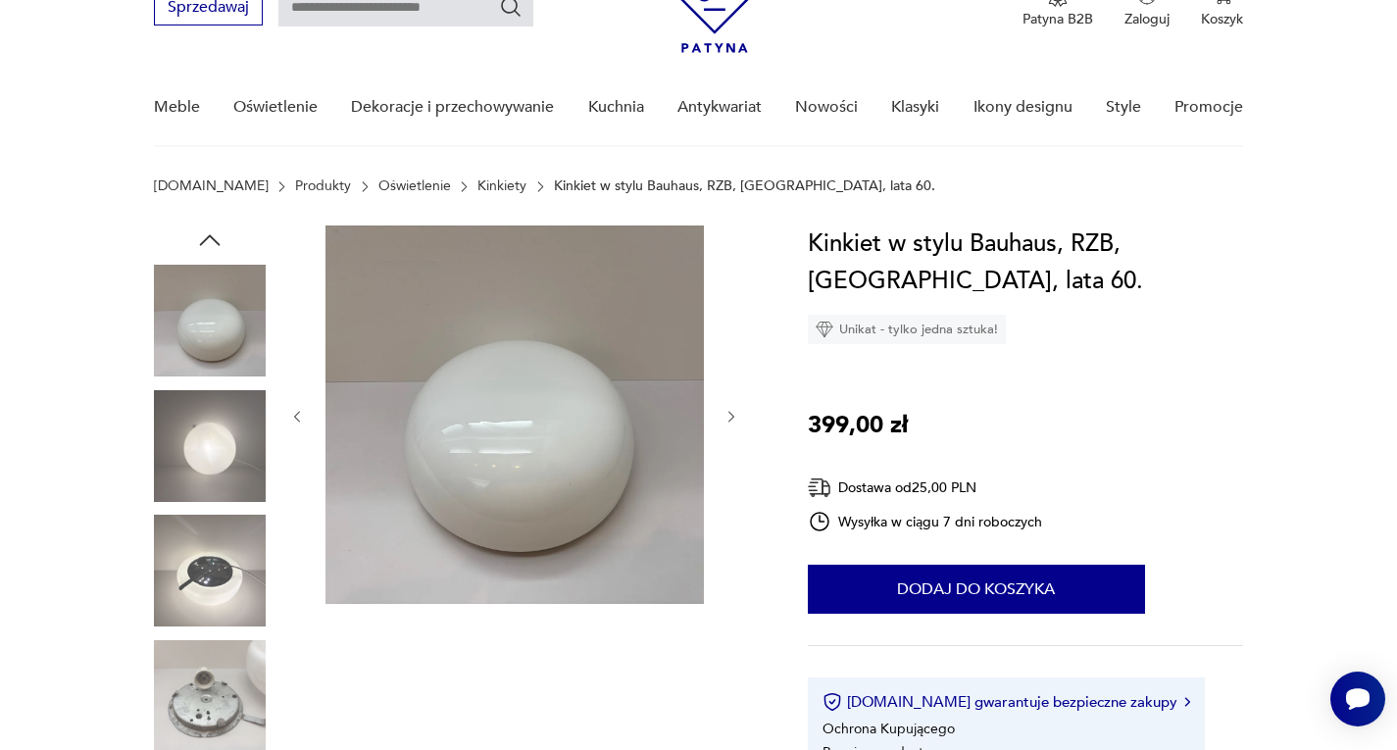
click at [210, 587] on img at bounding box center [210, 571] width 112 height 112
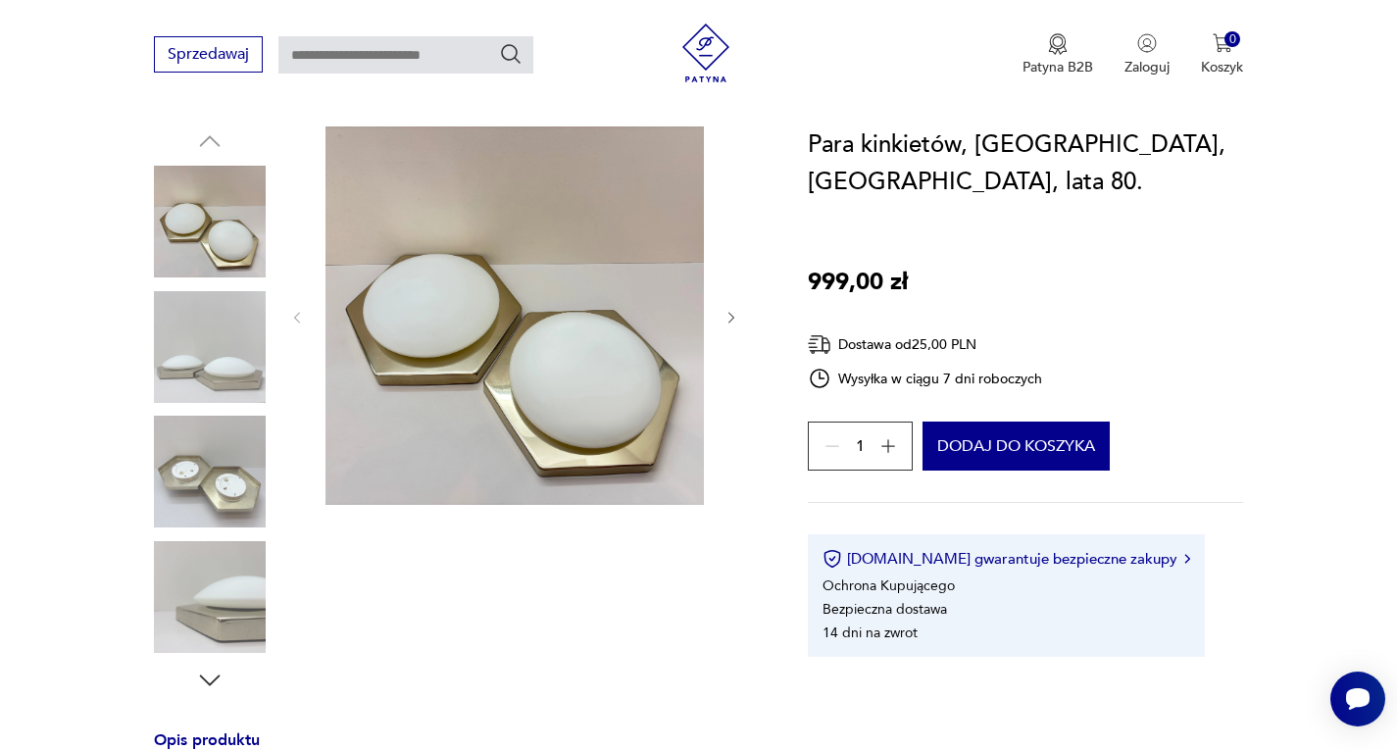
scroll to position [196, 0]
click at [225, 476] on img at bounding box center [210, 473] width 112 height 112
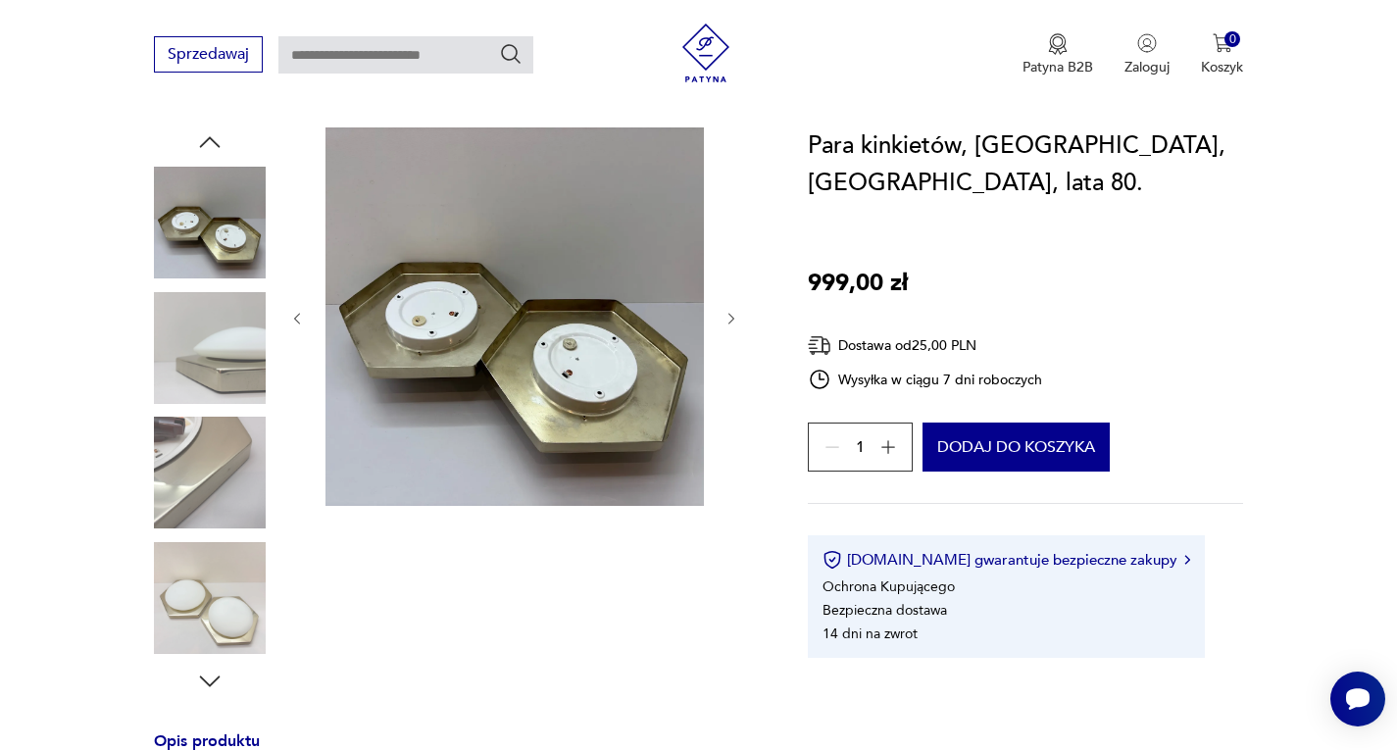
click at [215, 503] on img at bounding box center [210, 473] width 112 height 112
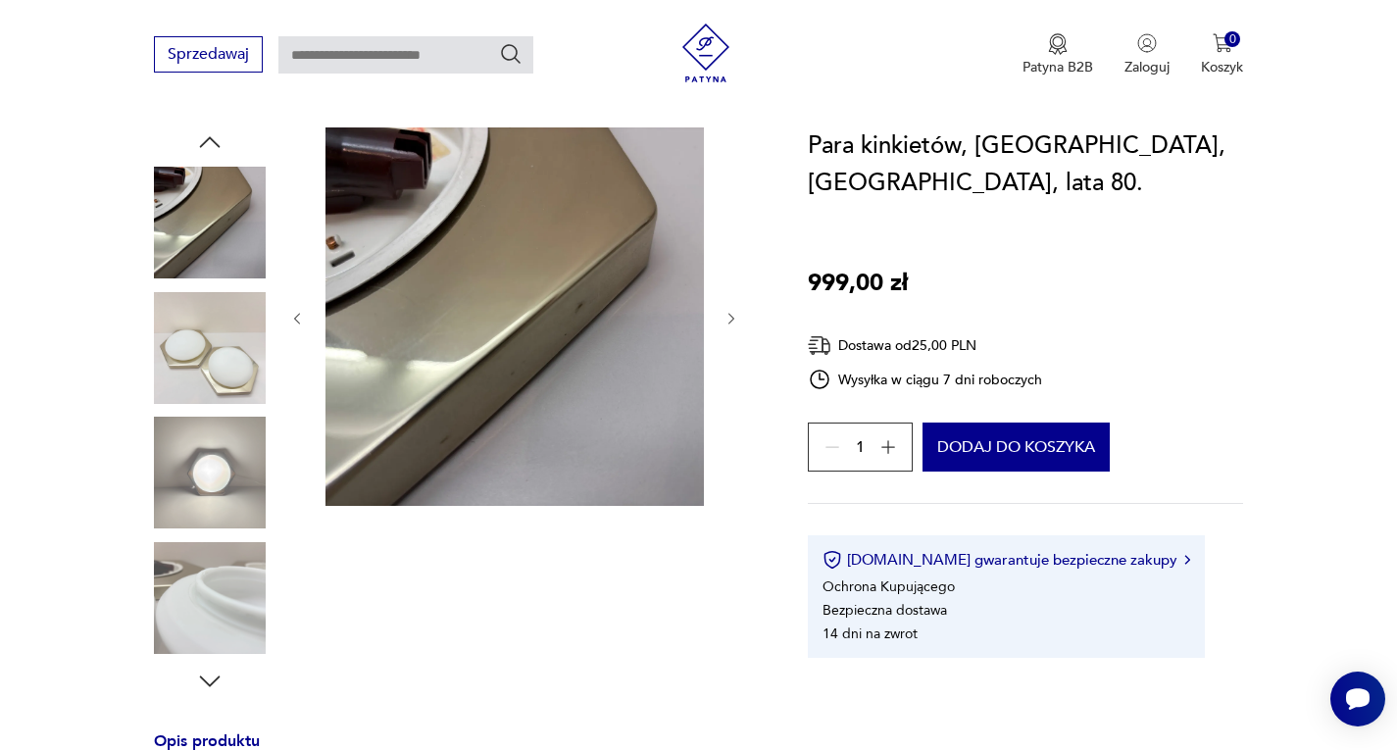
click at [198, 453] on img at bounding box center [210, 473] width 112 height 112
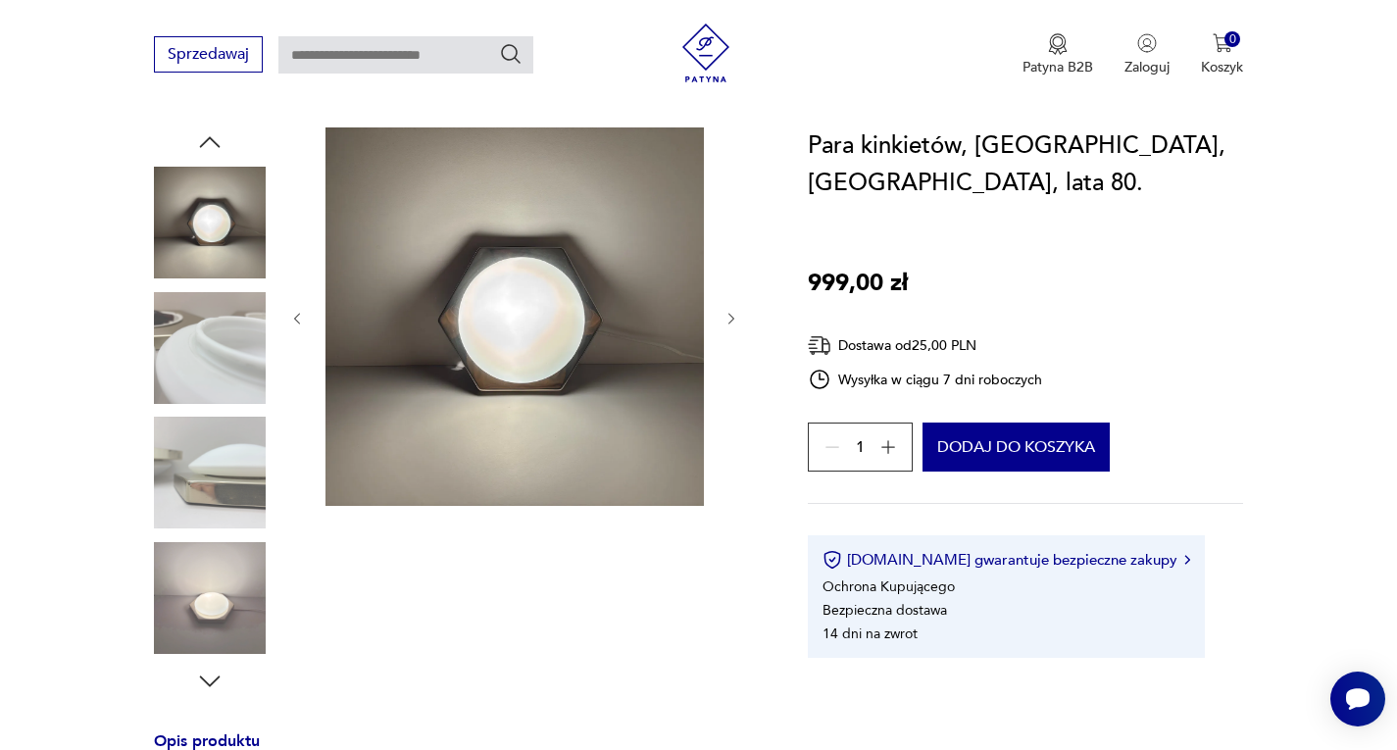
click at [212, 438] on img at bounding box center [210, 473] width 112 height 112
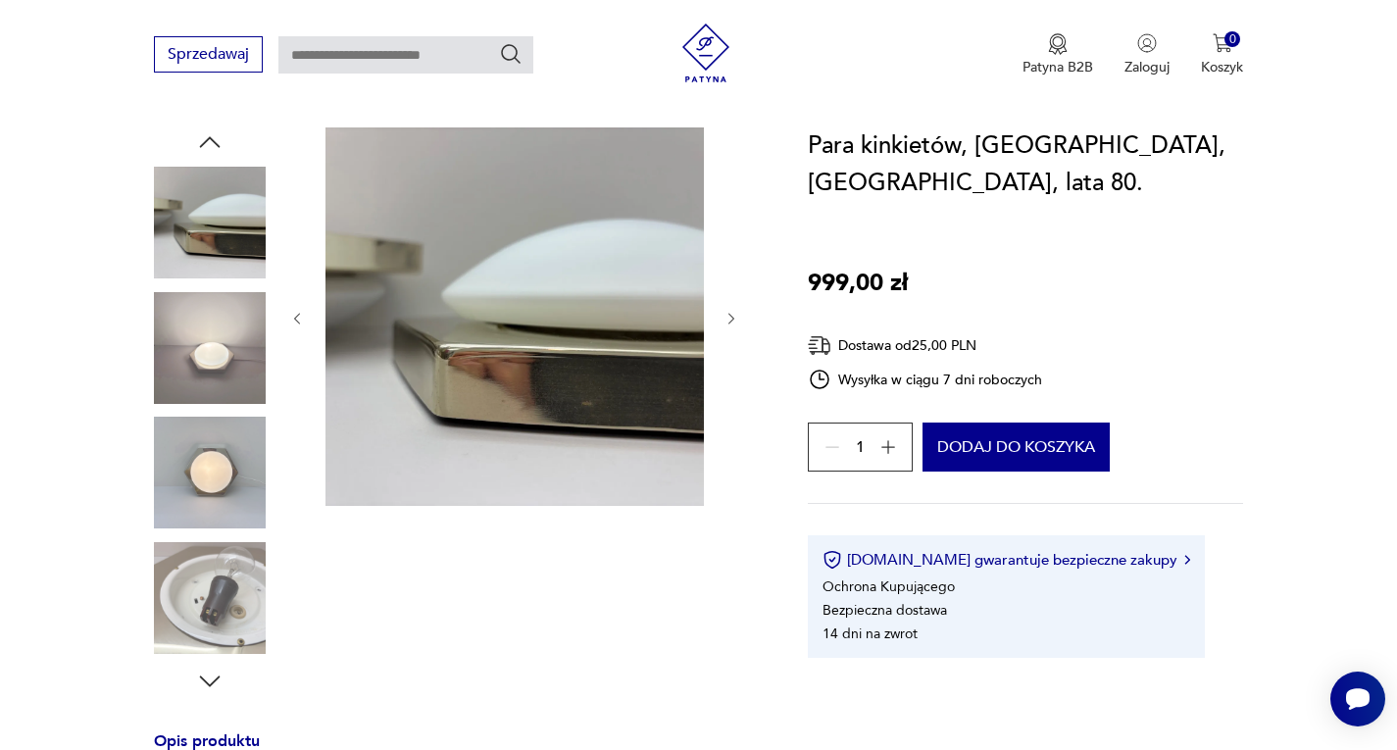
click at [214, 492] on img at bounding box center [210, 473] width 112 height 112
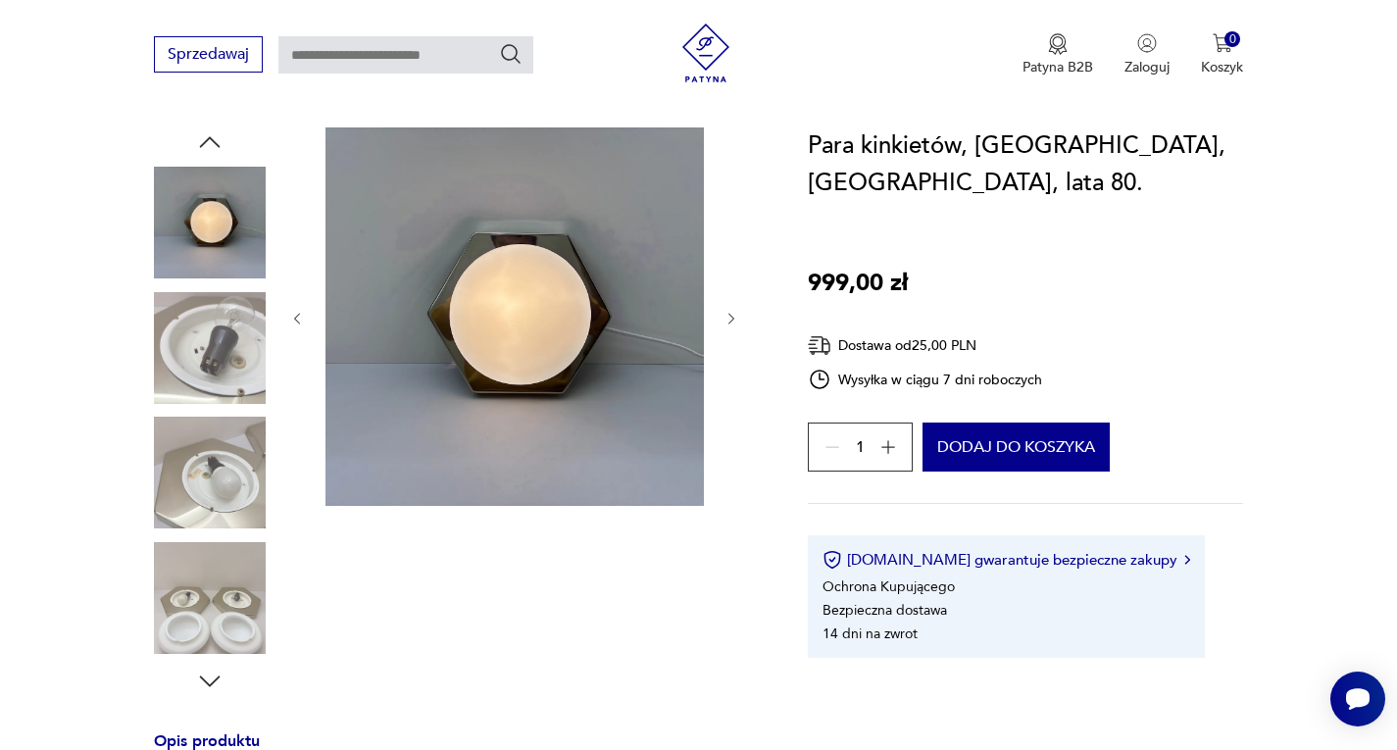
click at [216, 488] on img at bounding box center [210, 473] width 112 height 112
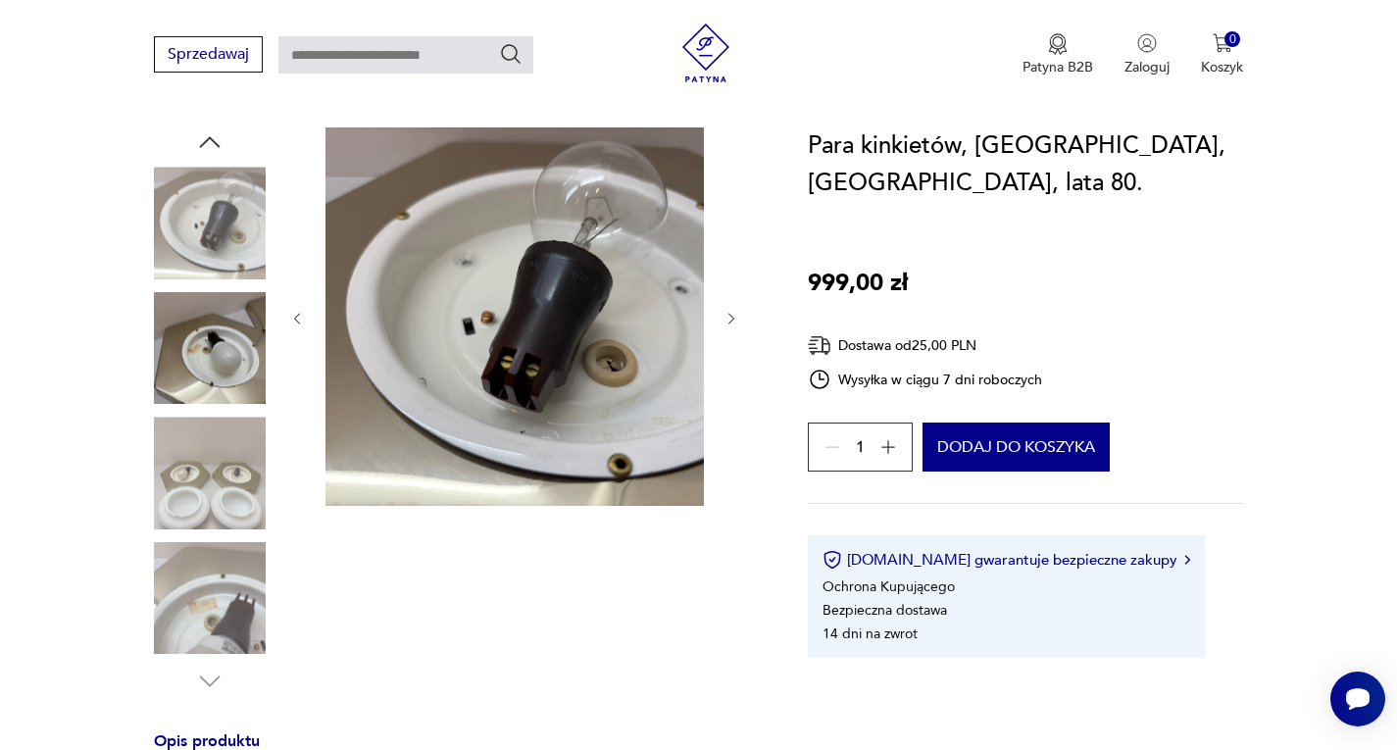
click at [227, 573] on img at bounding box center [210, 598] width 112 height 112
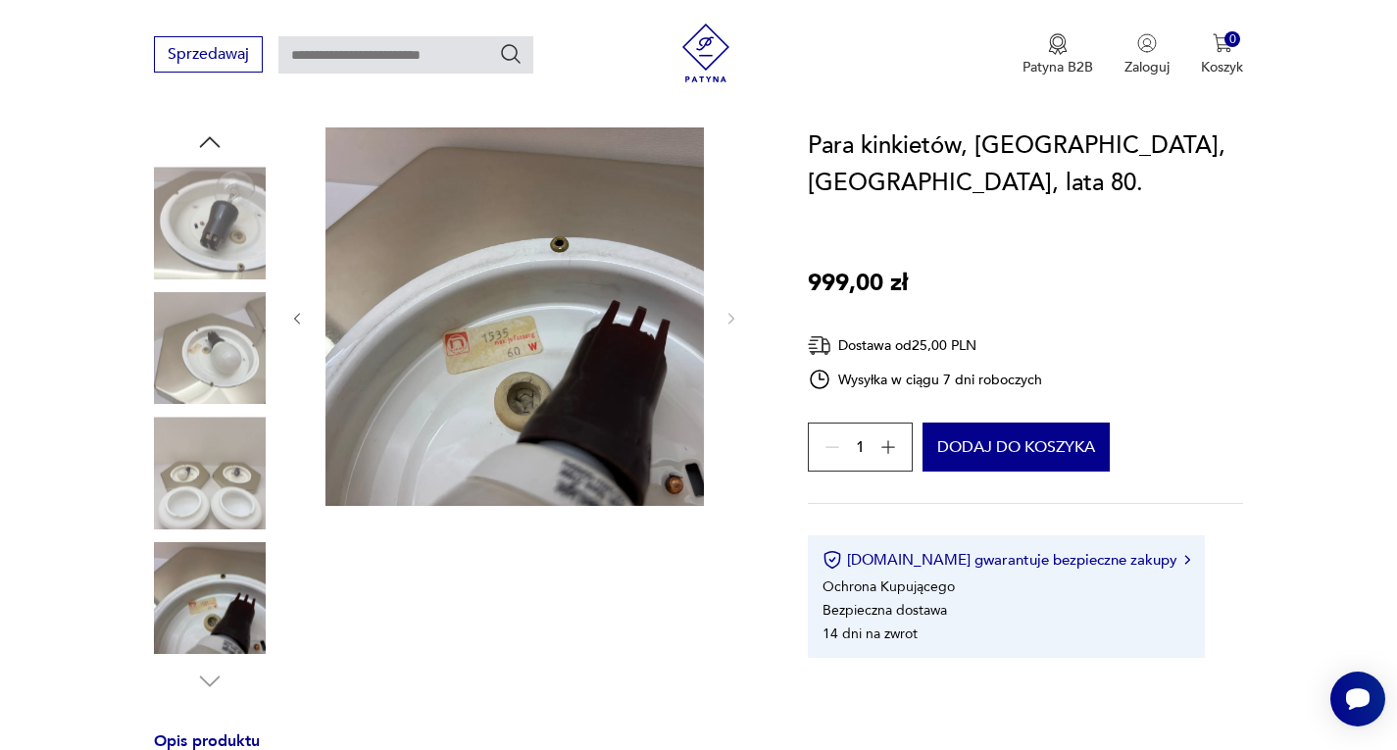
click at [224, 488] on img at bounding box center [210, 473] width 112 height 112
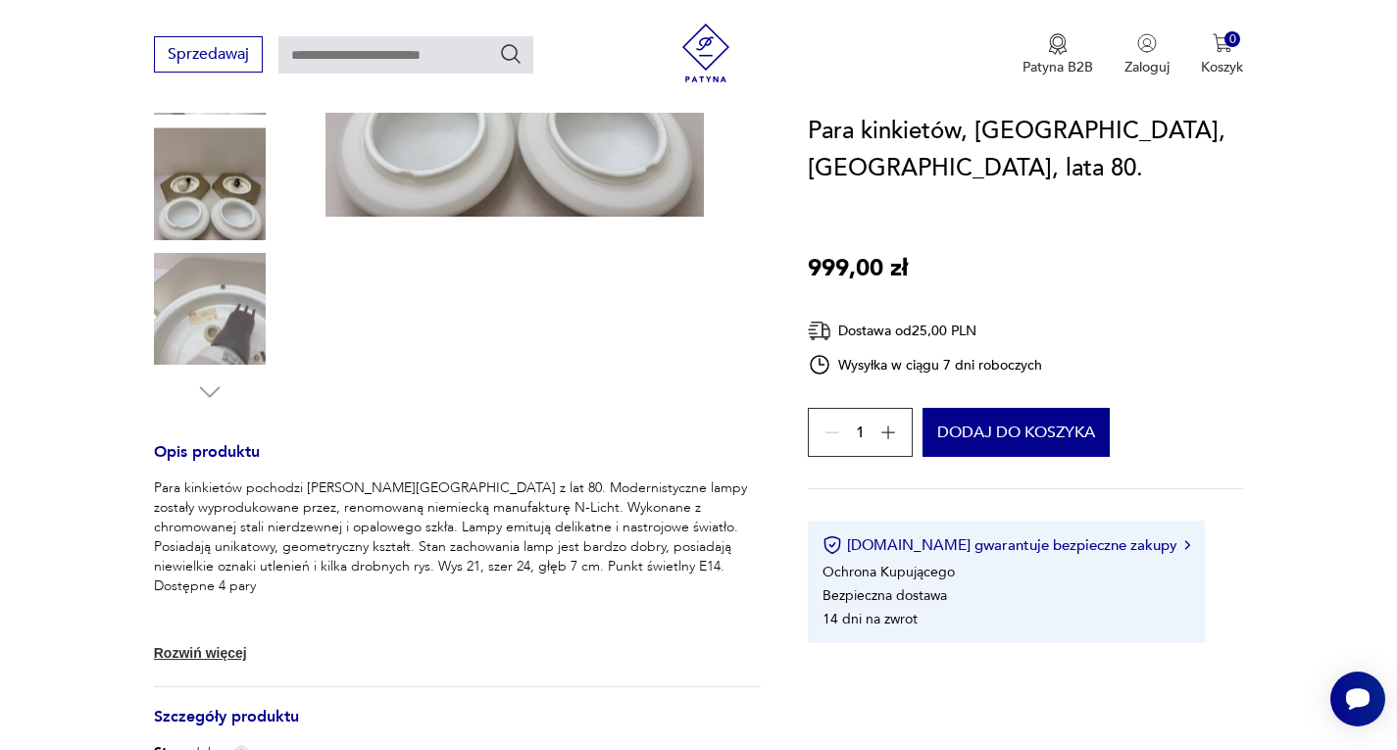
scroll to position [490, 0]
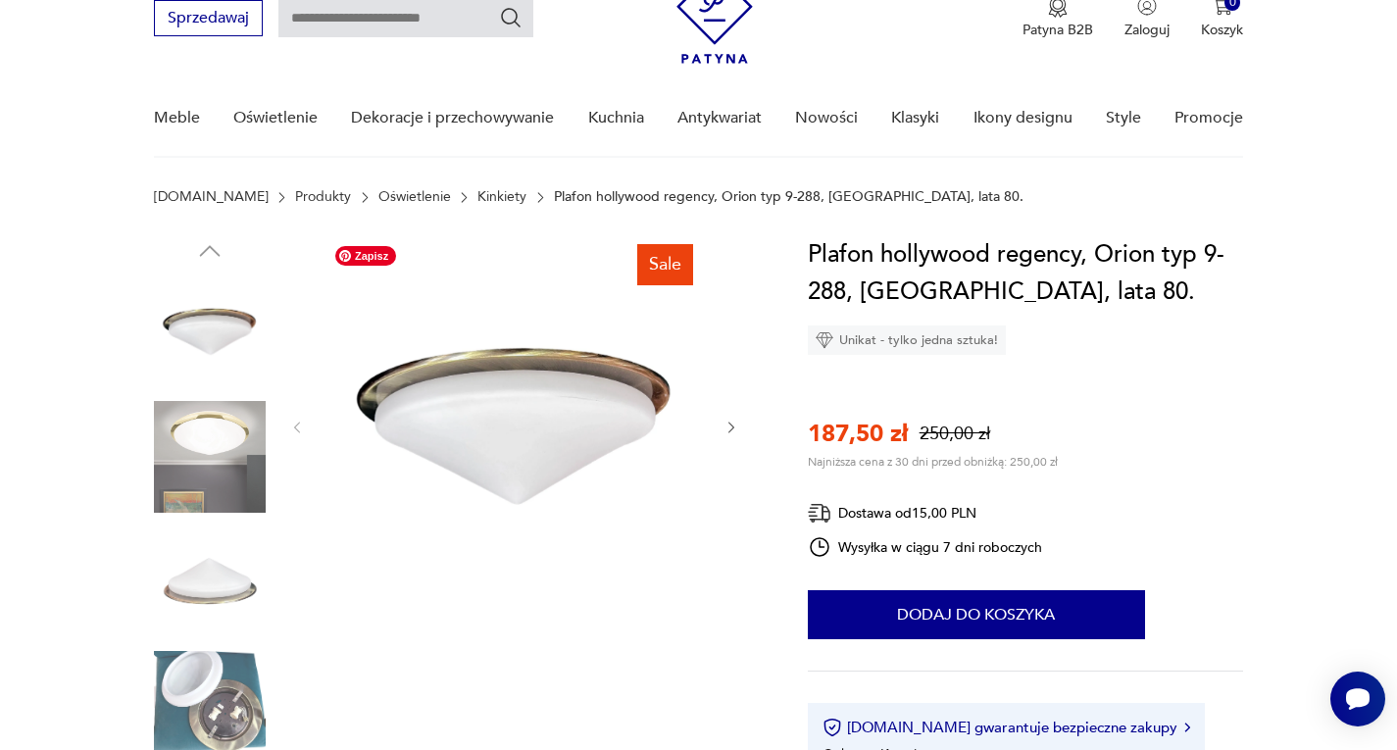
scroll to position [98, 0]
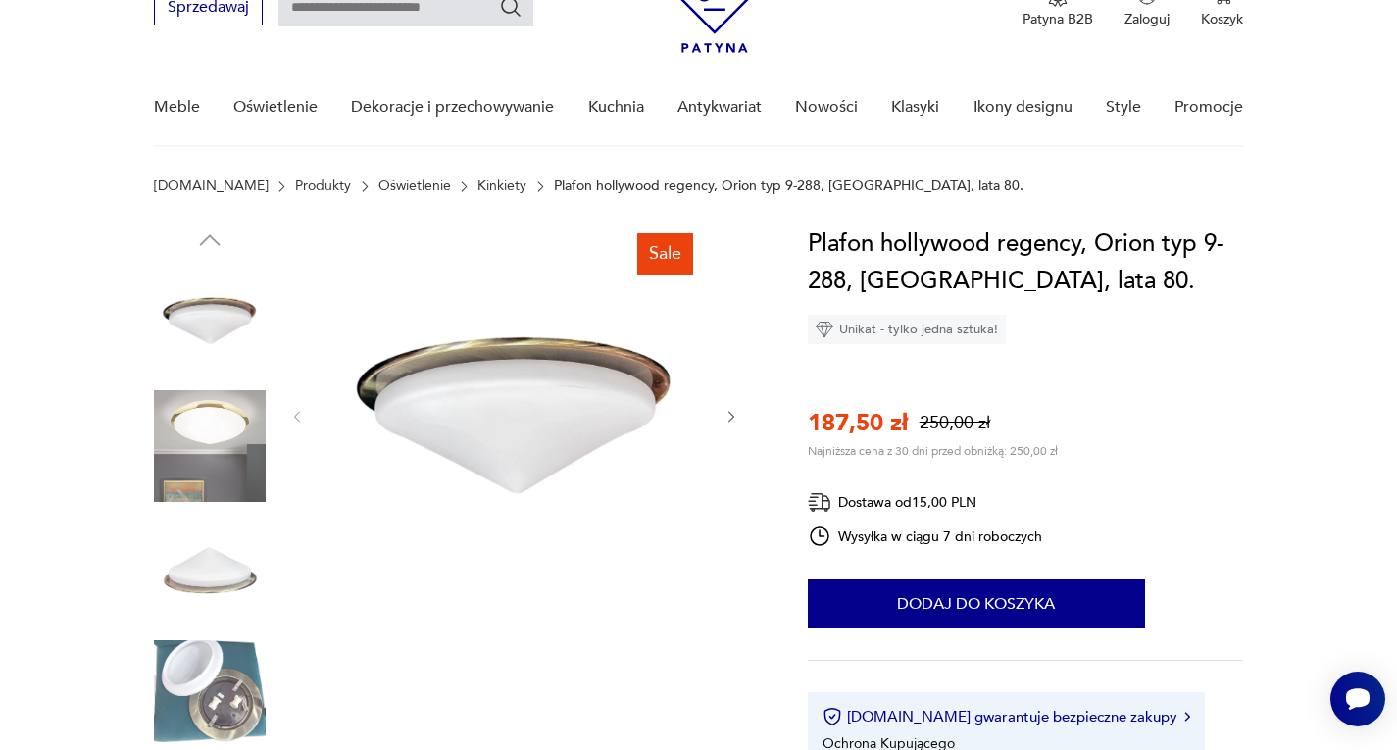
click at [223, 583] on img at bounding box center [210, 571] width 112 height 112
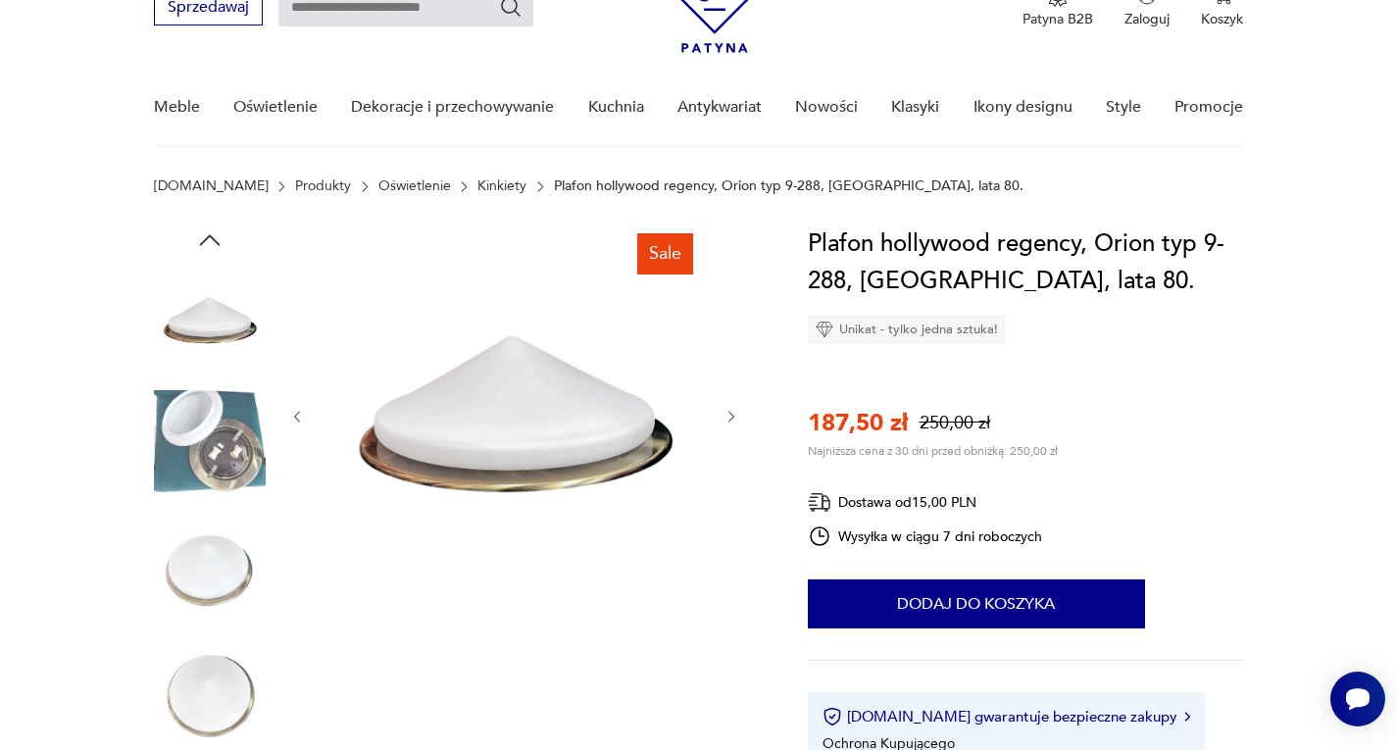
click at [214, 612] on img at bounding box center [210, 571] width 112 height 112
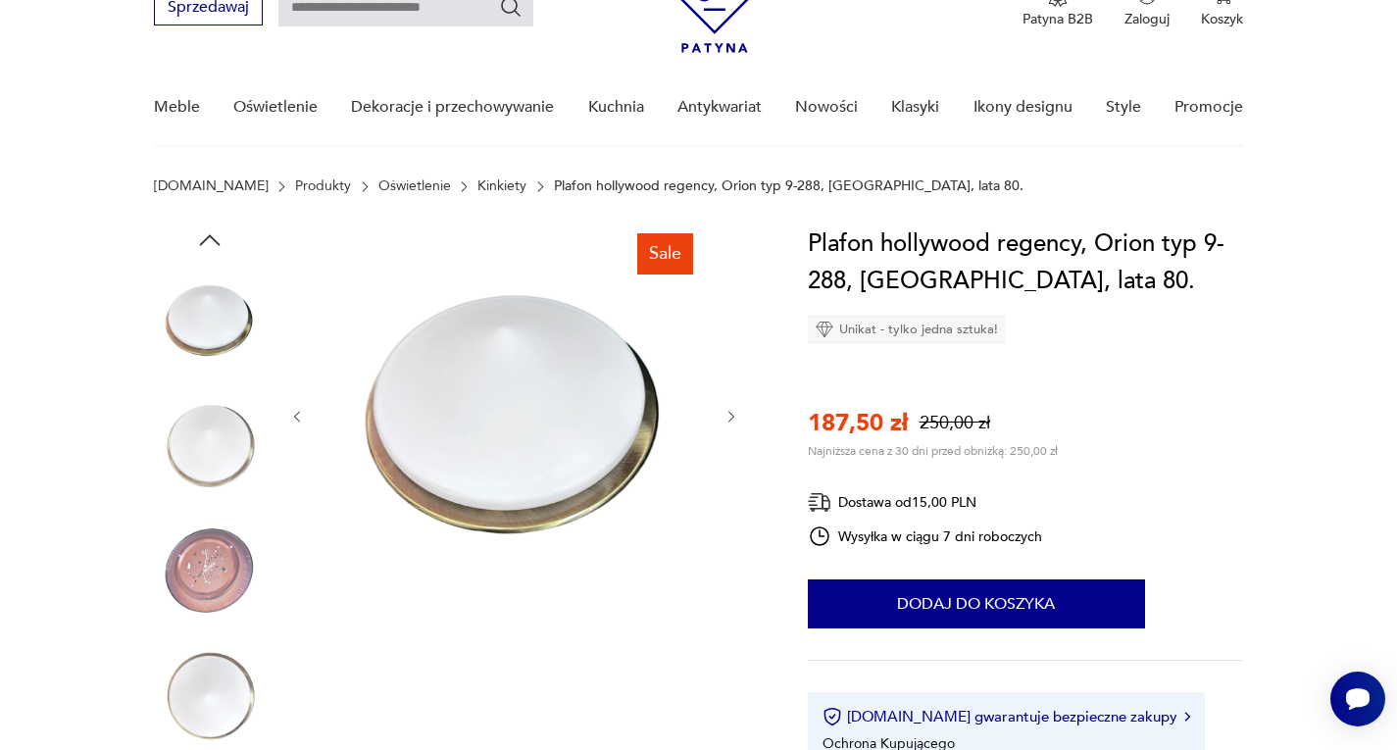
click at [206, 597] on img at bounding box center [210, 571] width 112 height 112
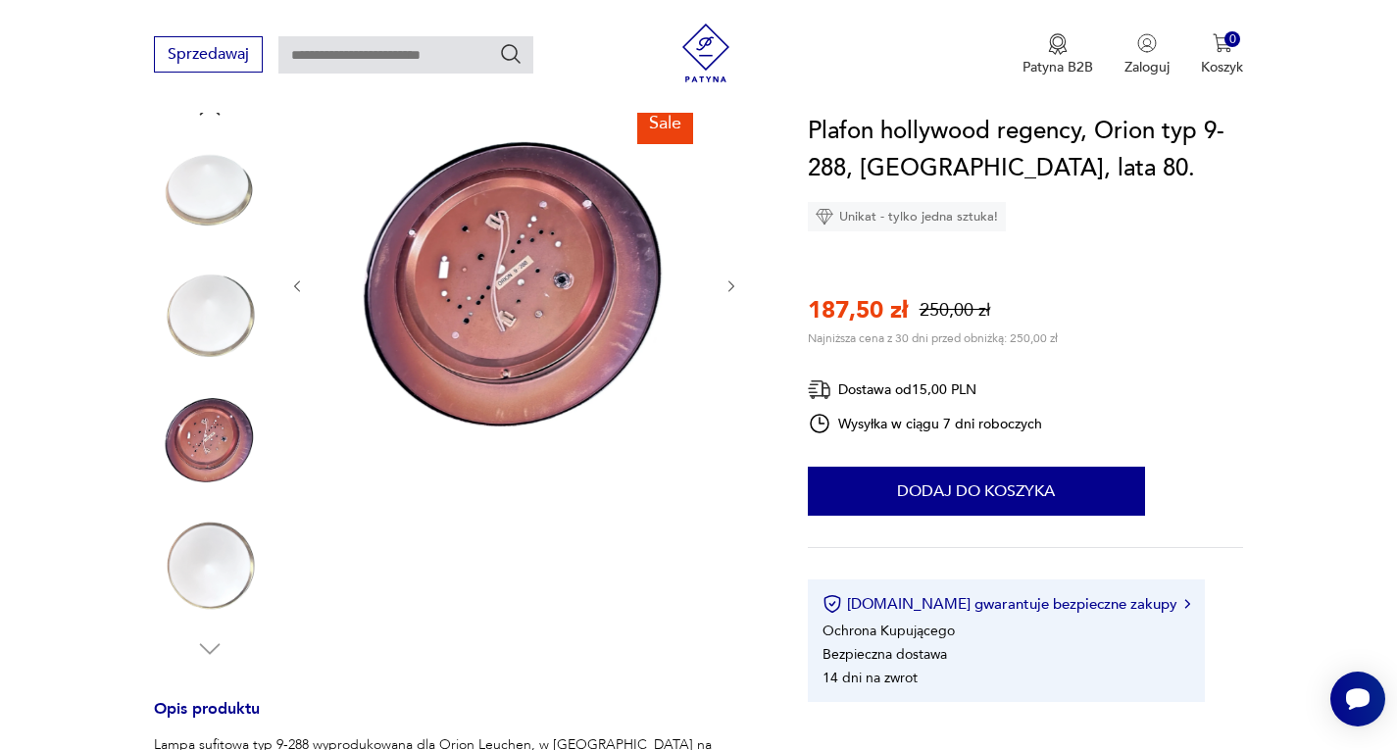
scroll to position [294, 0]
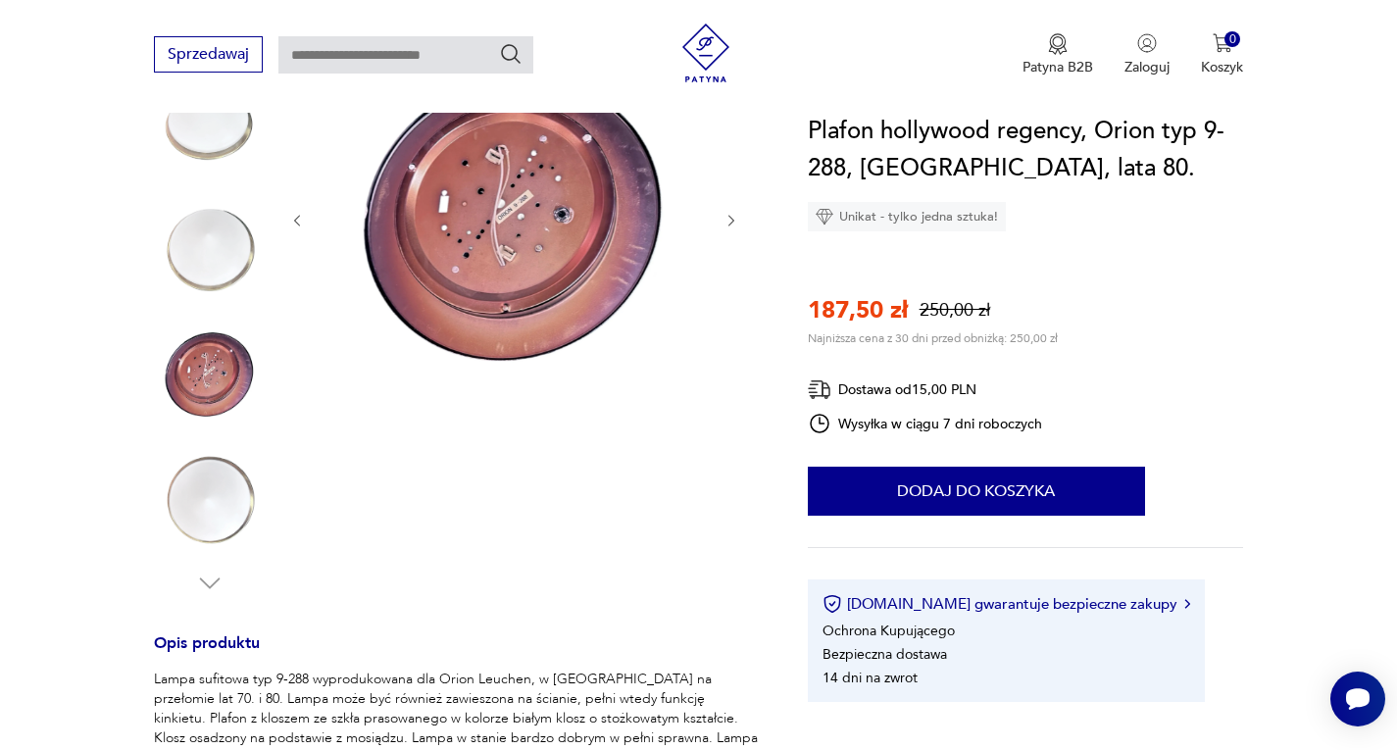
click at [220, 461] on img at bounding box center [210, 500] width 112 height 112
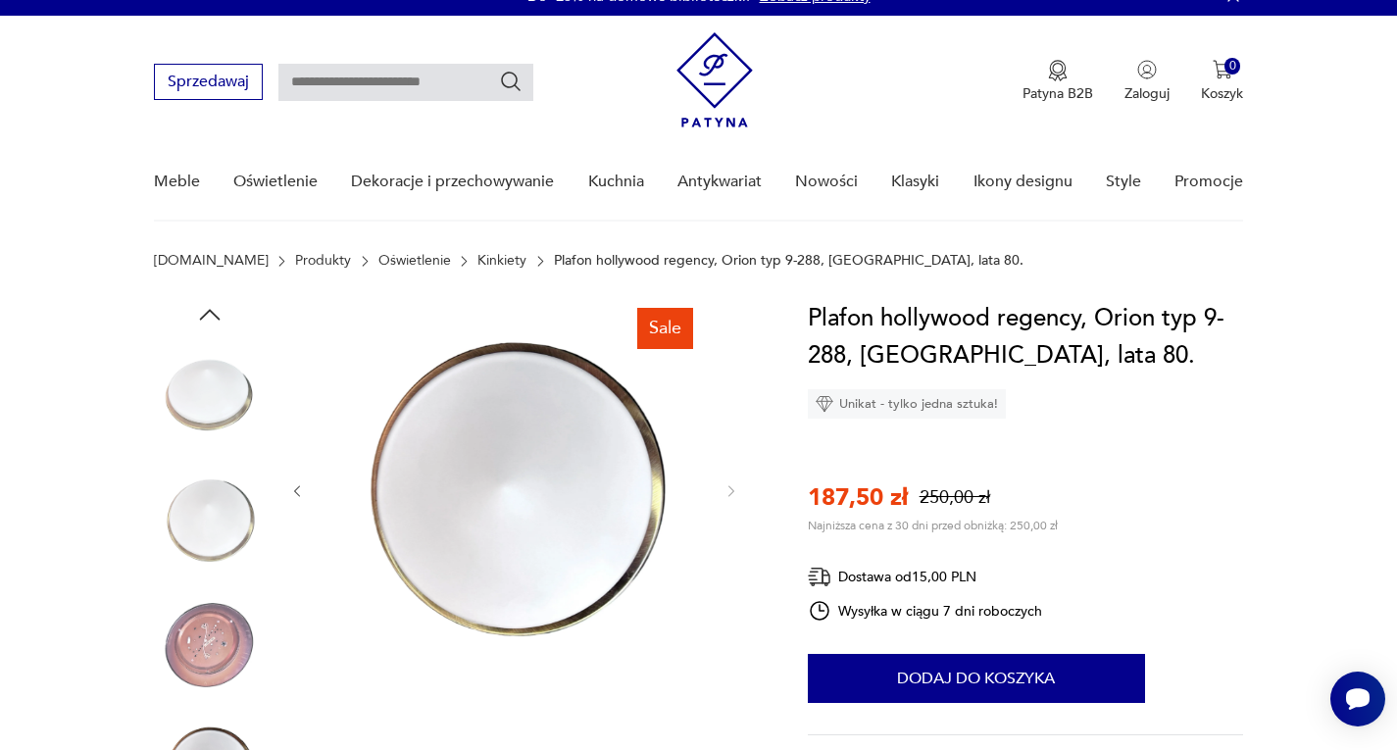
scroll to position [0, 0]
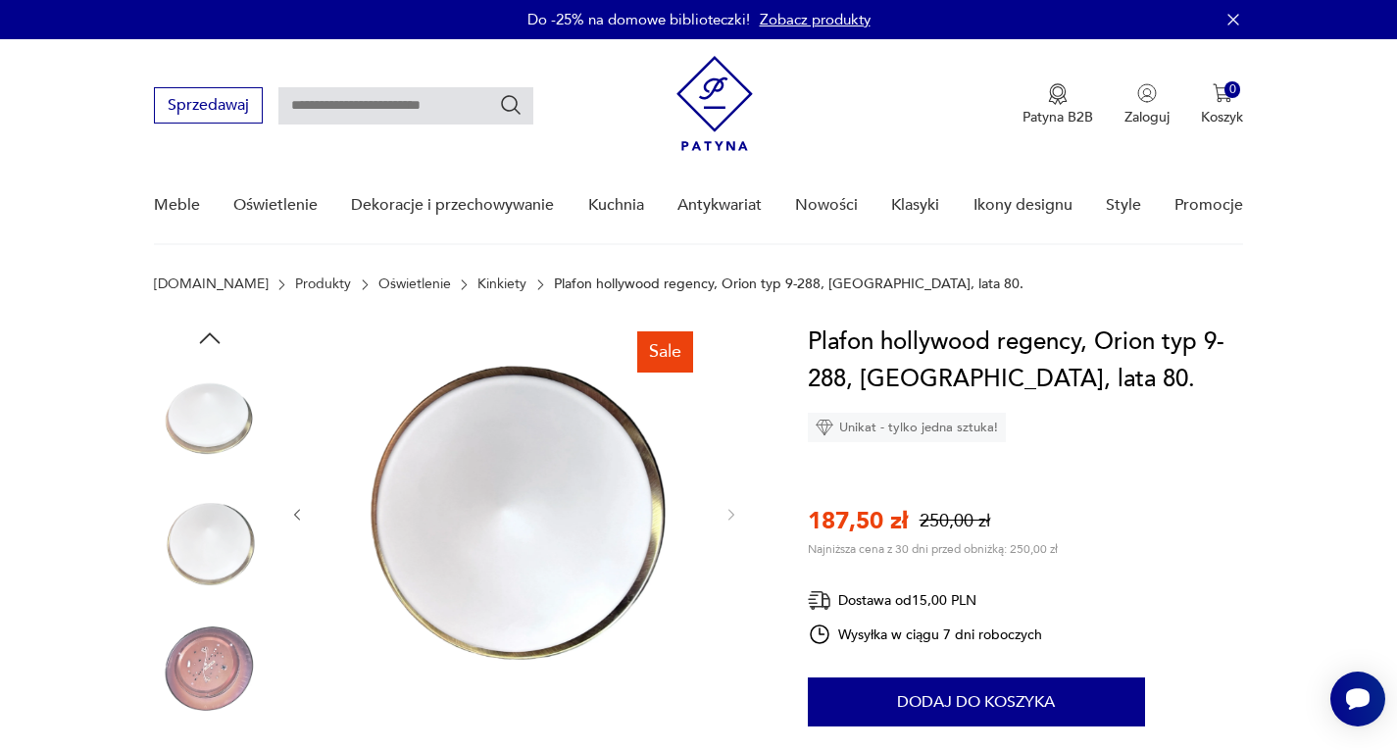
click at [197, 433] on img at bounding box center [210, 419] width 112 height 112
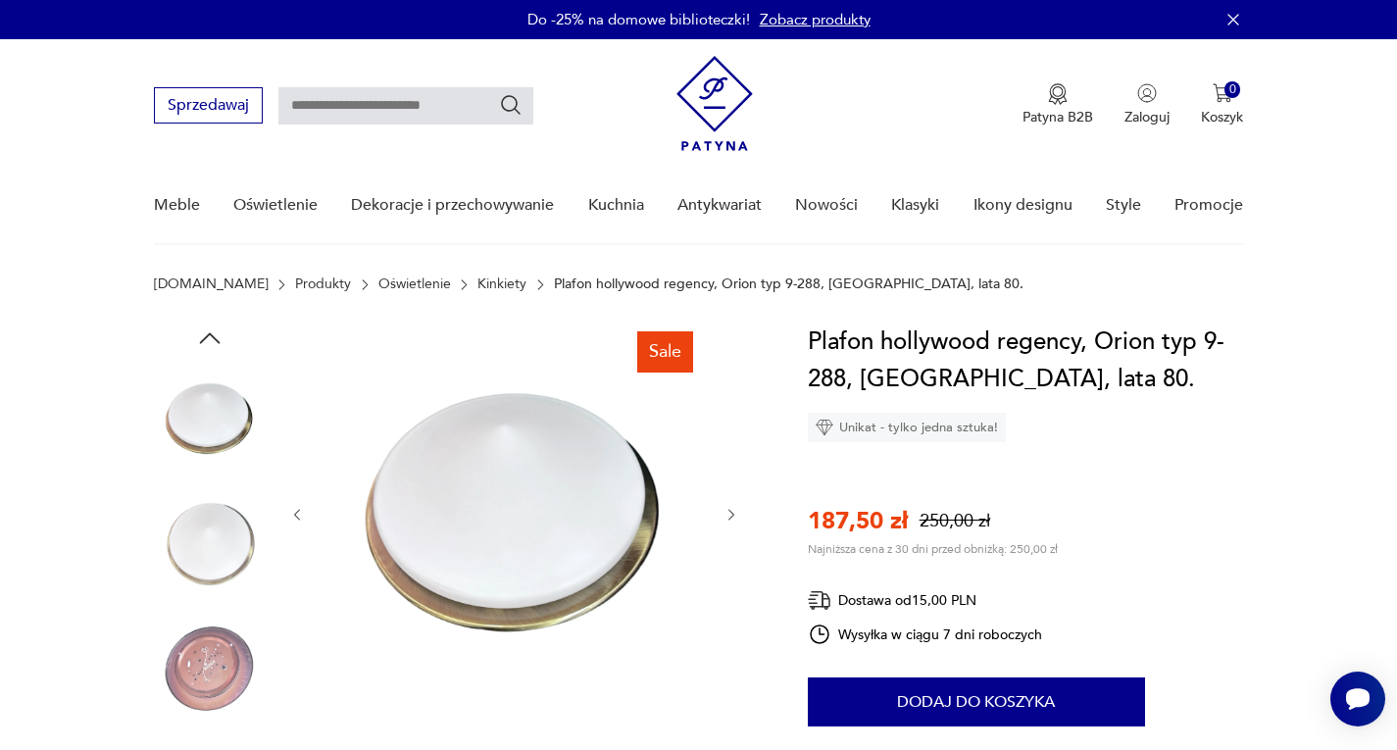
click at [218, 488] on img at bounding box center [210, 544] width 112 height 112
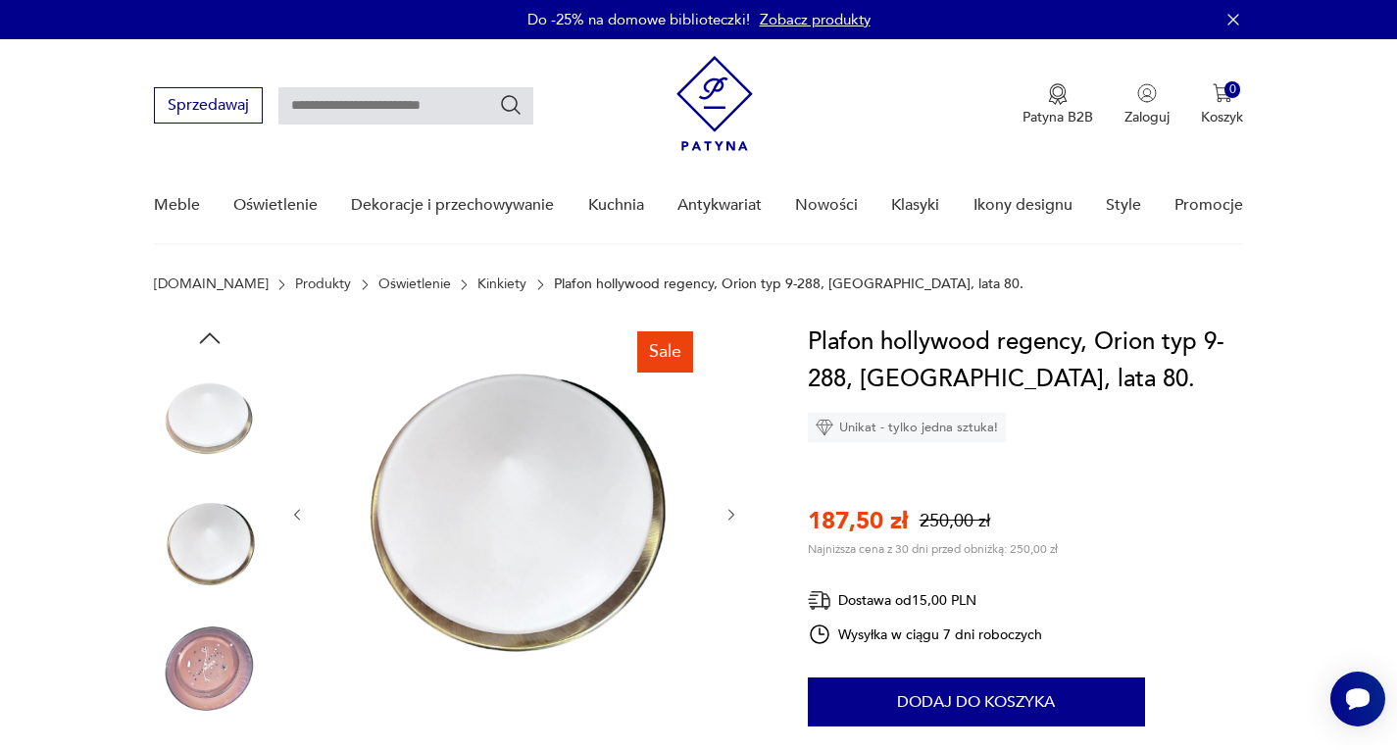
click at [213, 540] on img at bounding box center [210, 544] width 112 height 112
click at [205, 677] on img at bounding box center [210, 669] width 112 height 112
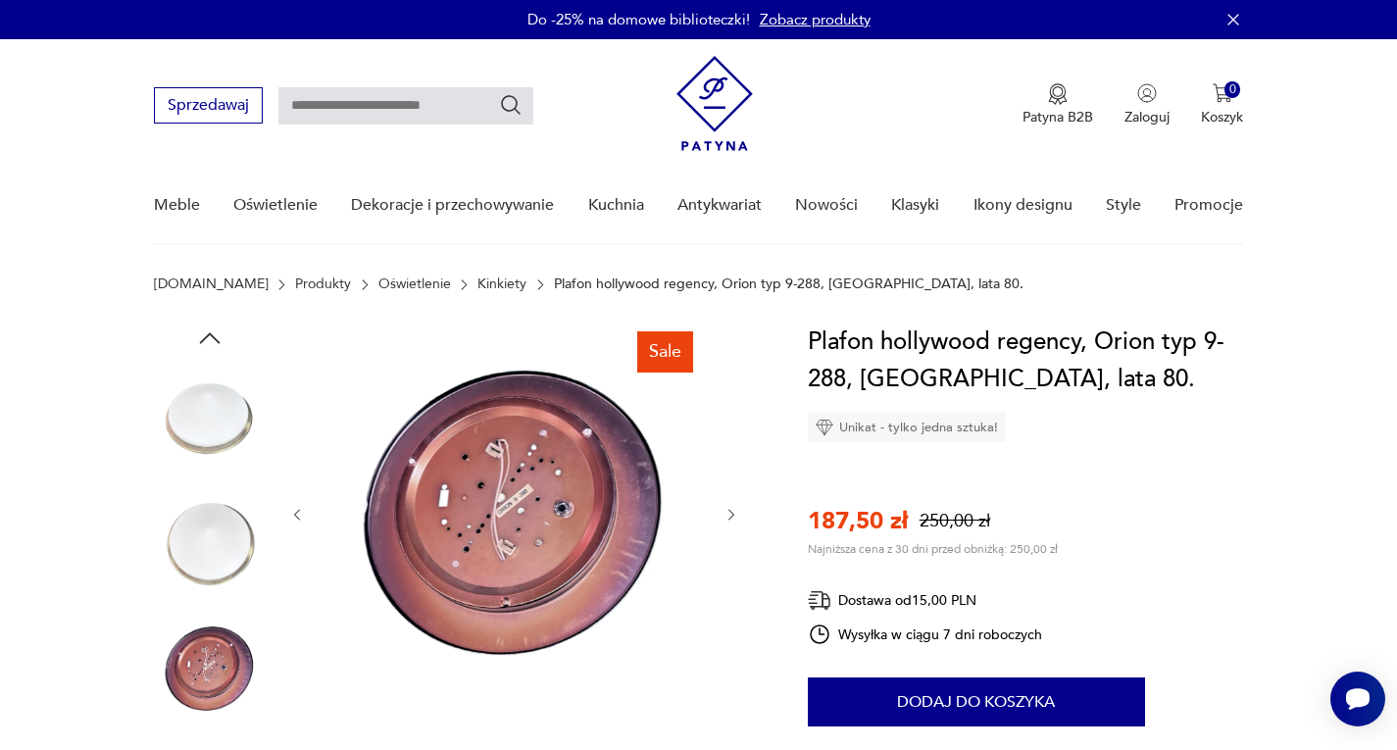
click at [193, 539] on img at bounding box center [210, 544] width 112 height 112
